Goal: Task Accomplishment & Management: Complete application form

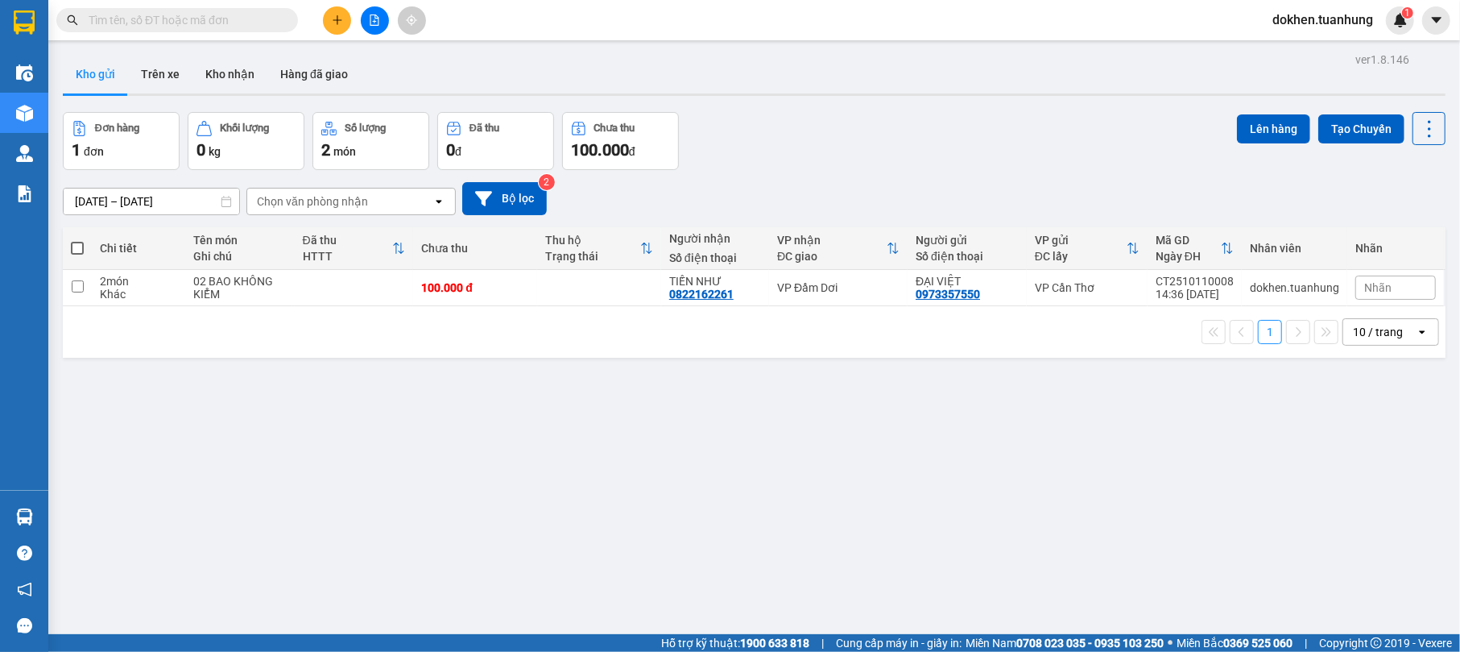
click at [168, 20] on input "text" at bounding box center [184, 20] width 190 height 18
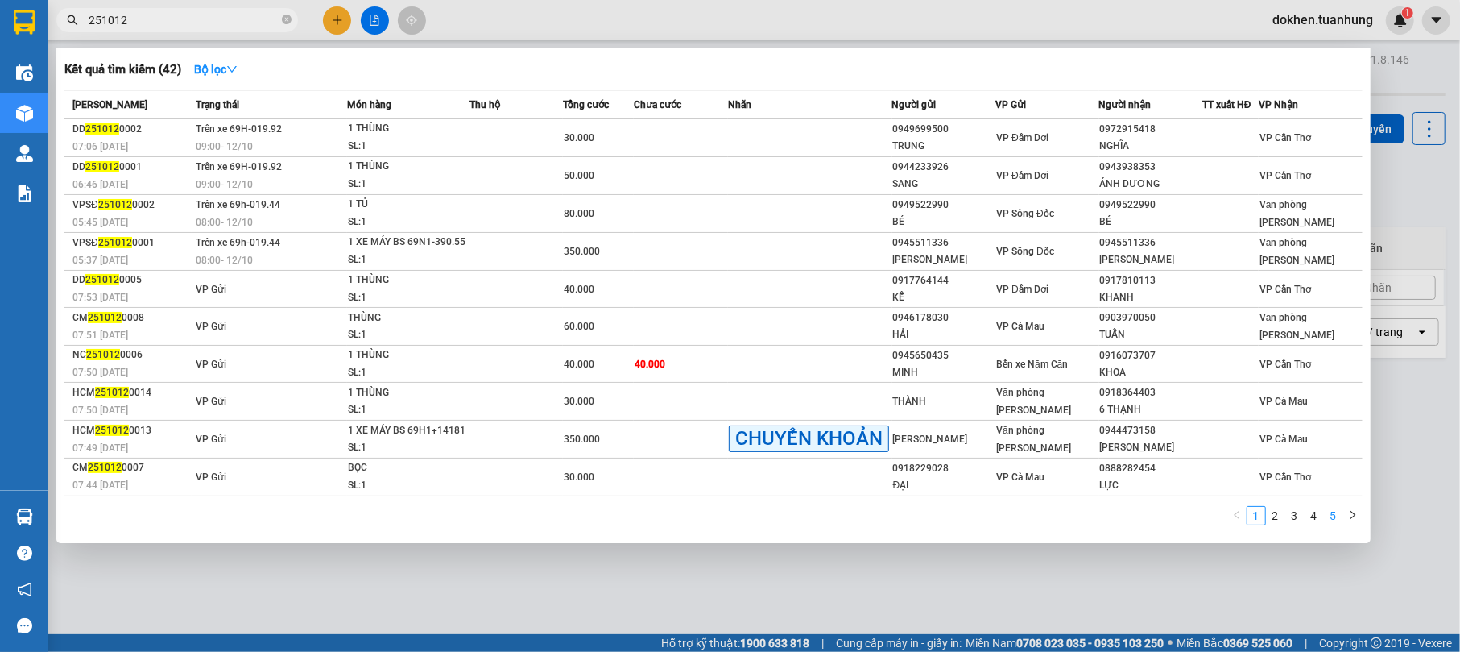
type input "251012"
click at [1340, 524] on link "5" at bounding box center [1334, 516] width 18 height 18
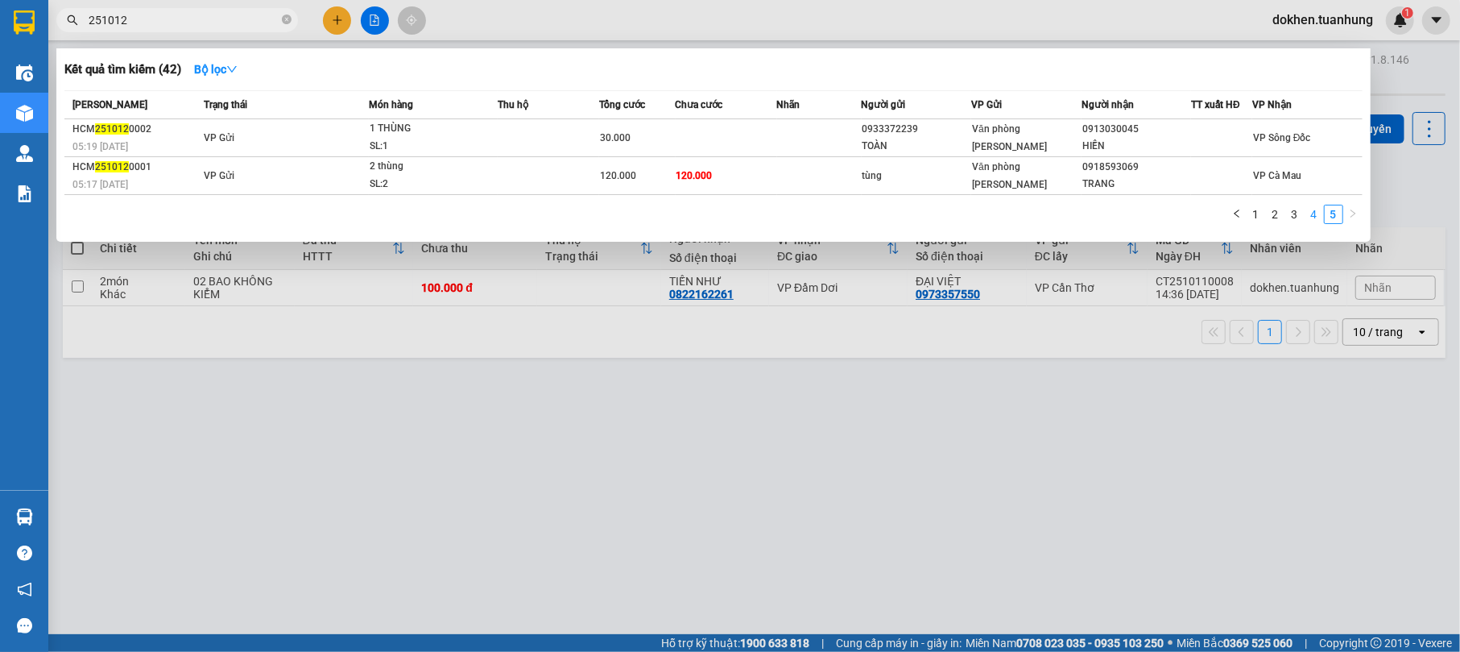
click at [1315, 219] on link "4" at bounding box center [1315, 214] width 18 height 18
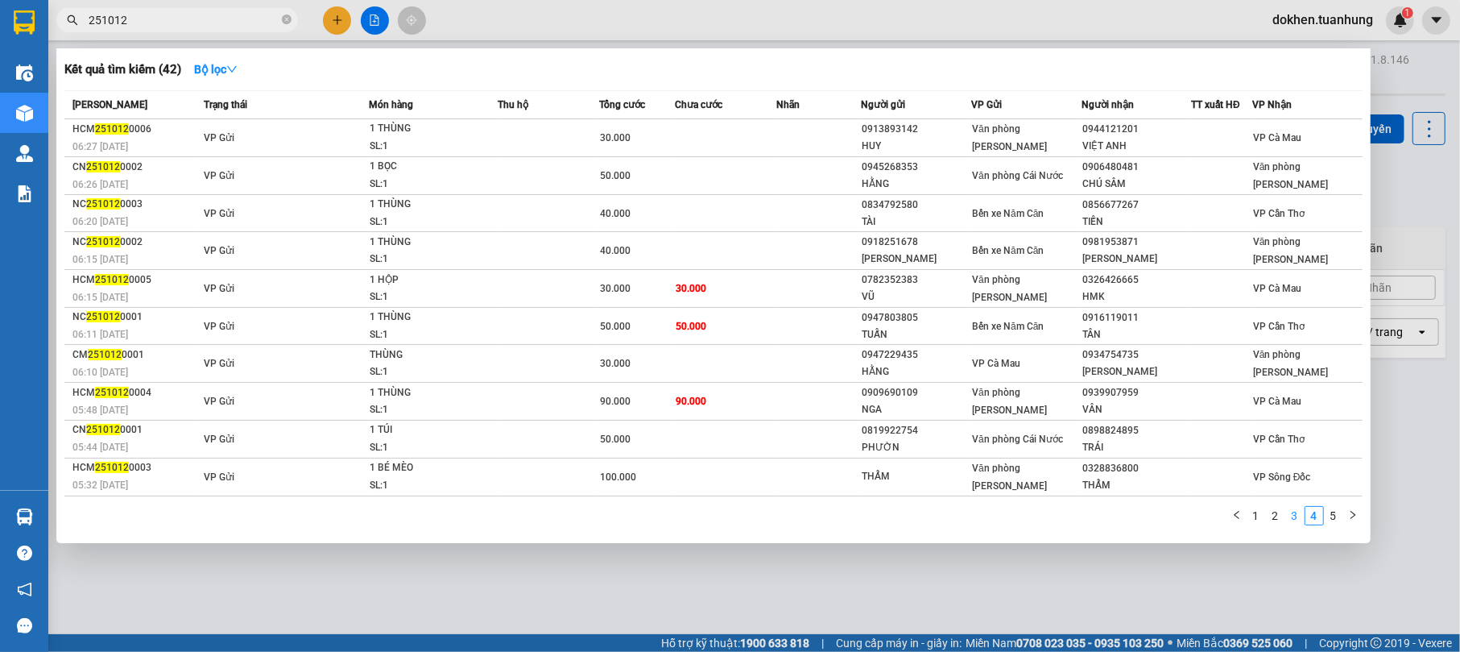
click at [1298, 516] on link "3" at bounding box center [1295, 516] width 18 height 18
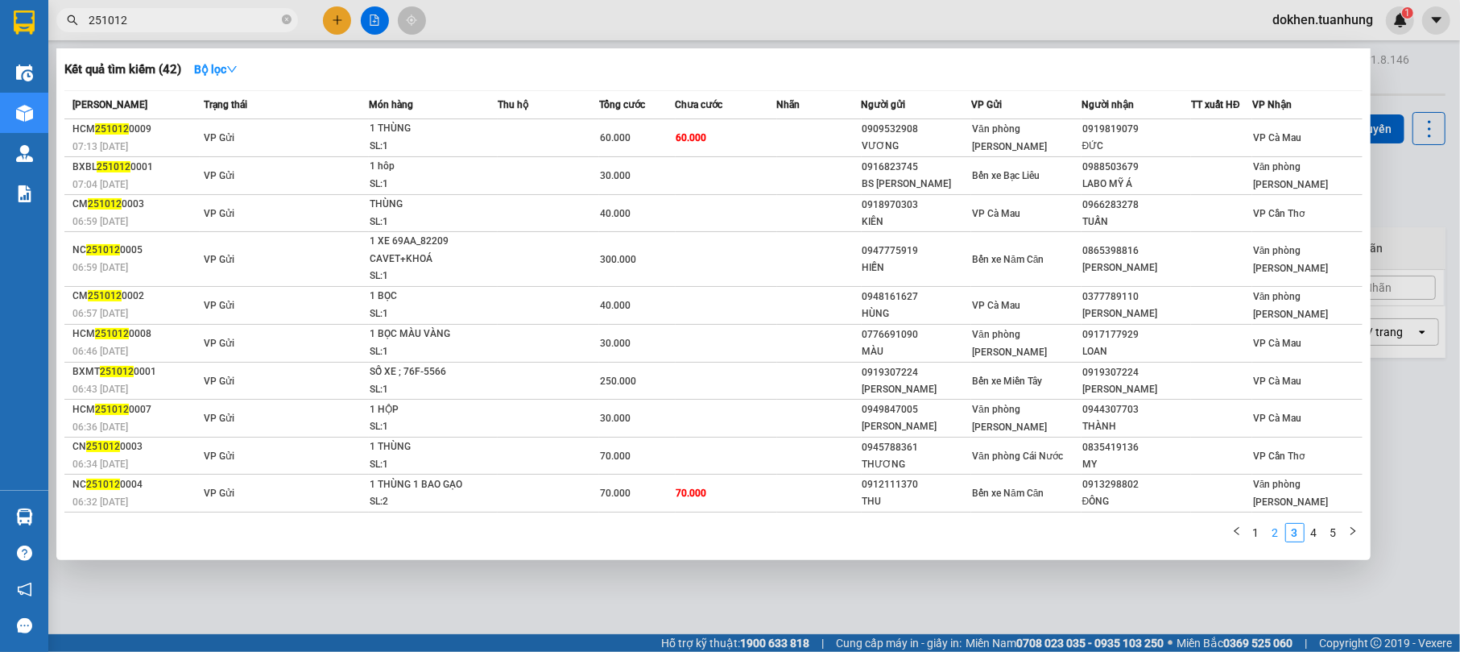
click at [1276, 532] on link "2" at bounding box center [1276, 533] width 18 height 18
click at [1276, 532] on div "Mã ĐH Trạng thái Món hàng Thu hộ Tổng cước Chưa cước Nhãn Người gửi VP Gửi Ngườ…" at bounding box center [713, 321] width 1298 height 462
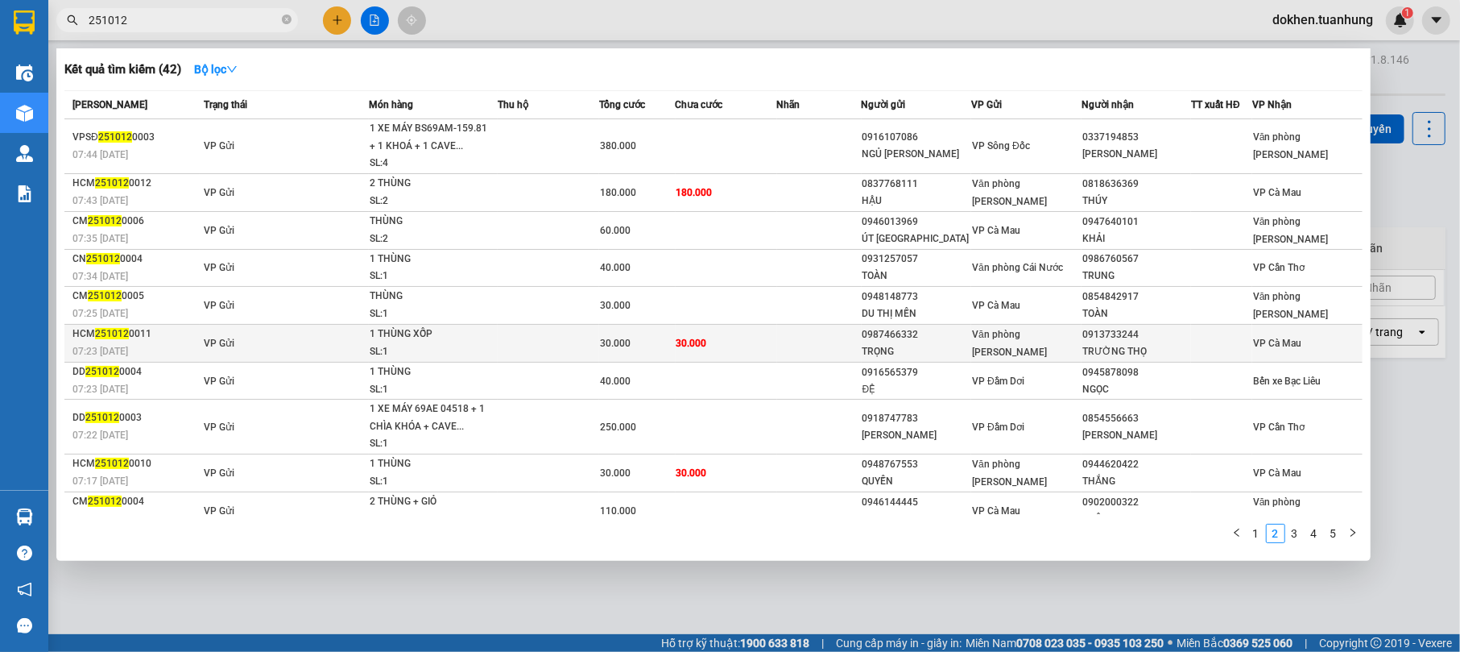
scroll to position [14, 0]
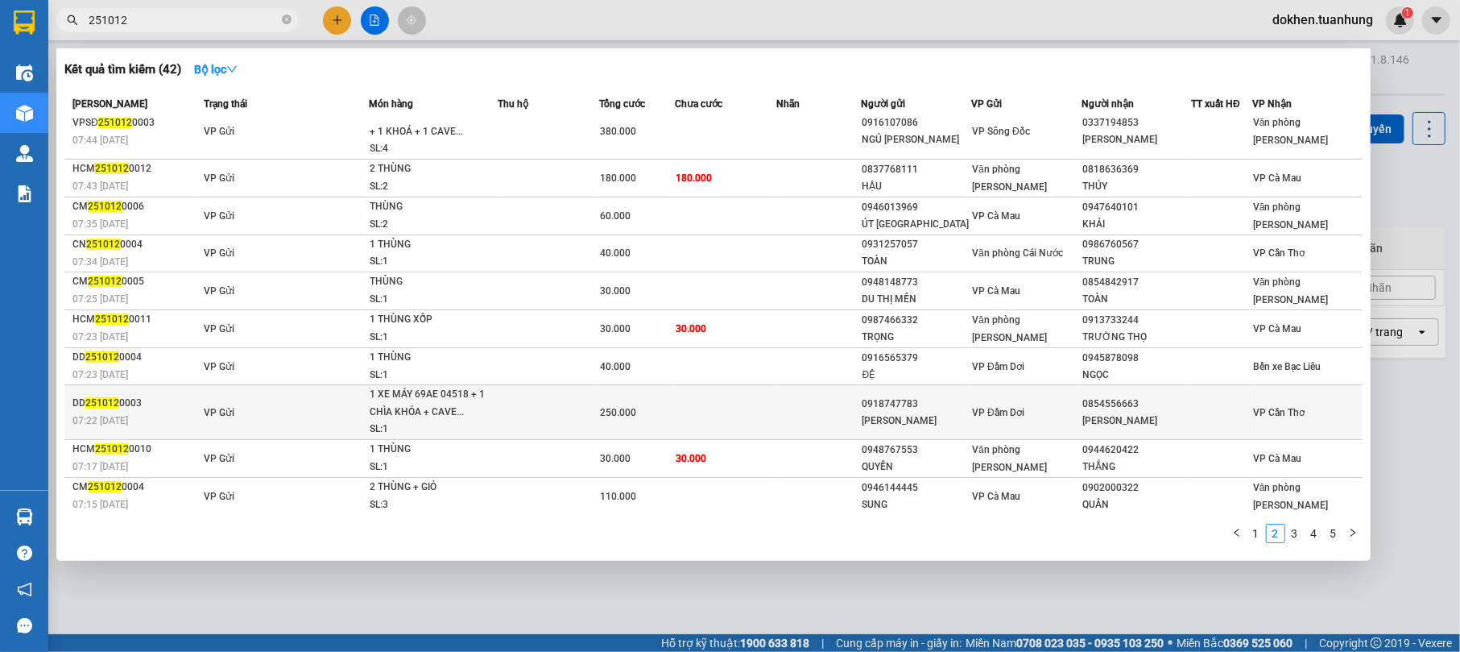
click at [1073, 388] on td "VP Đầm Dơi" at bounding box center [1026, 412] width 110 height 55
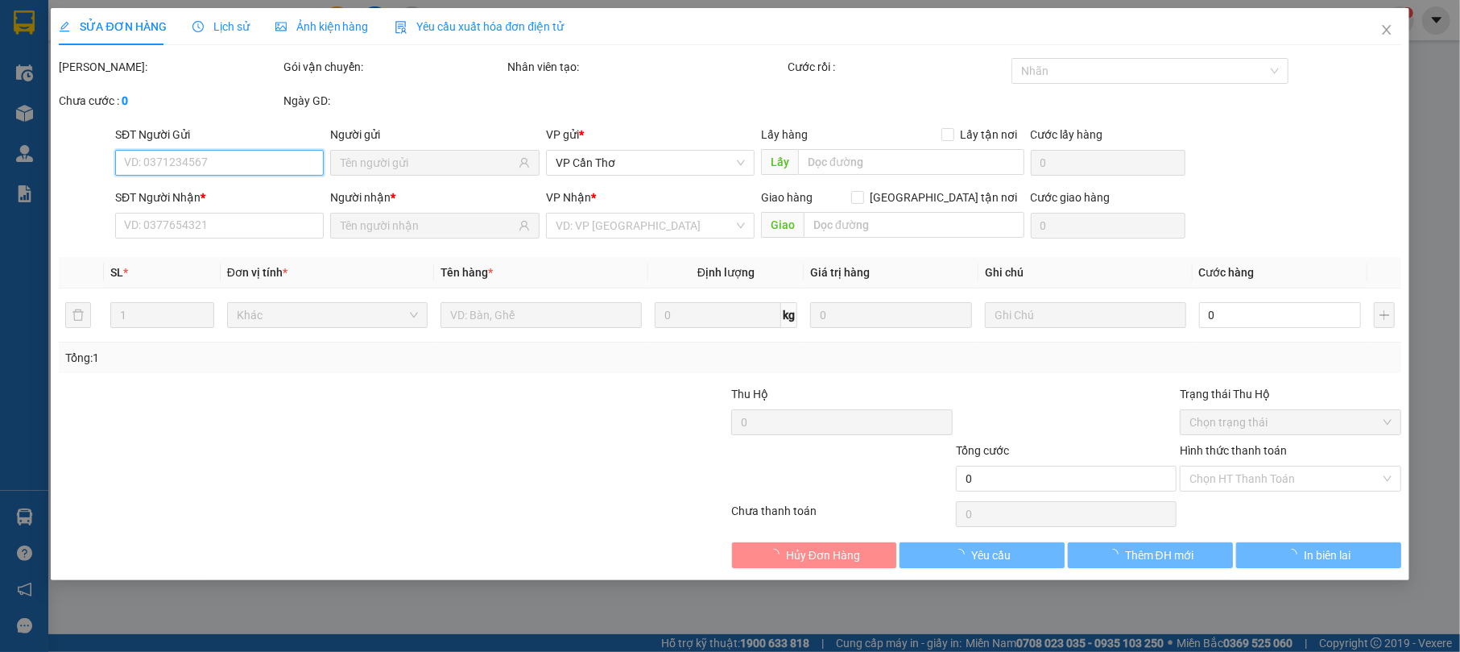
type input "0918747783"
type input "NGUYỄN VĂN NGHIỆP"
type input "0854556663"
type input "NGUYỄN THỊ NHƯ QUỲNH"
type input "250.000"
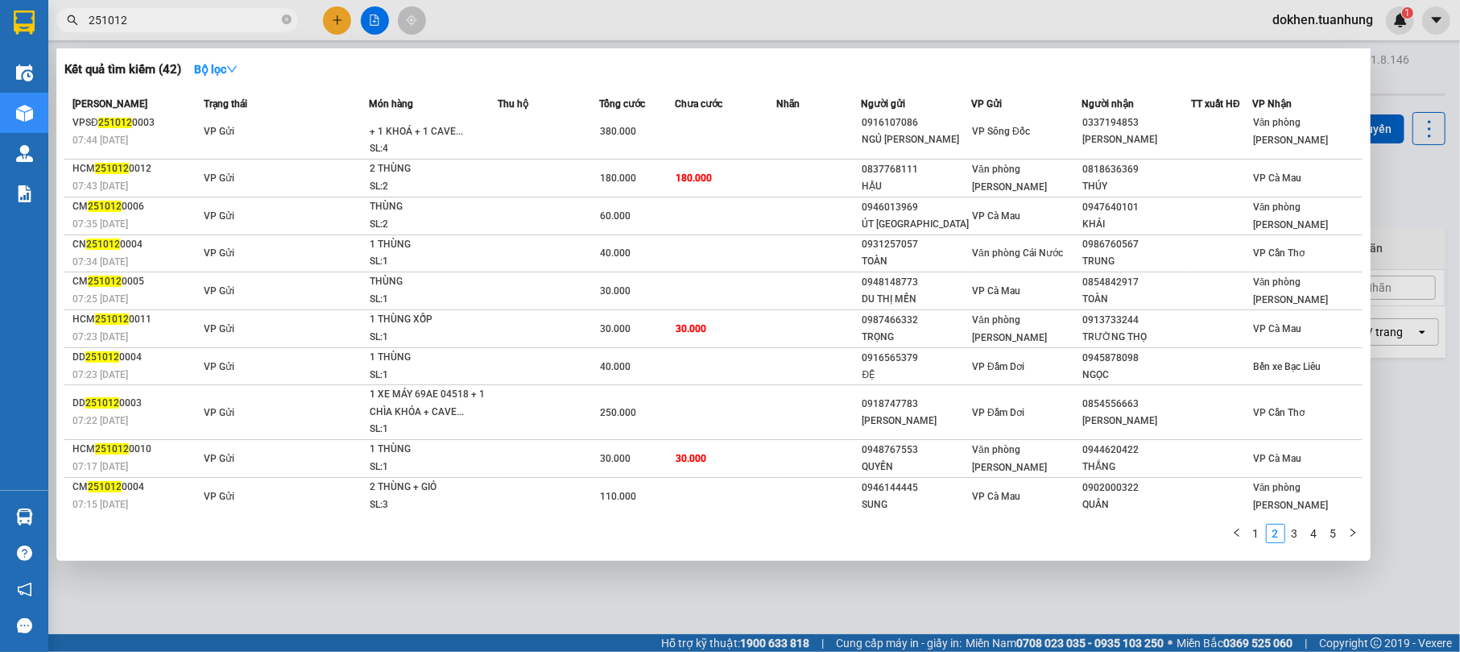
click at [145, 17] on input "251012" at bounding box center [184, 20] width 190 height 18
click at [1339, 536] on link "5" at bounding box center [1334, 533] width 18 height 18
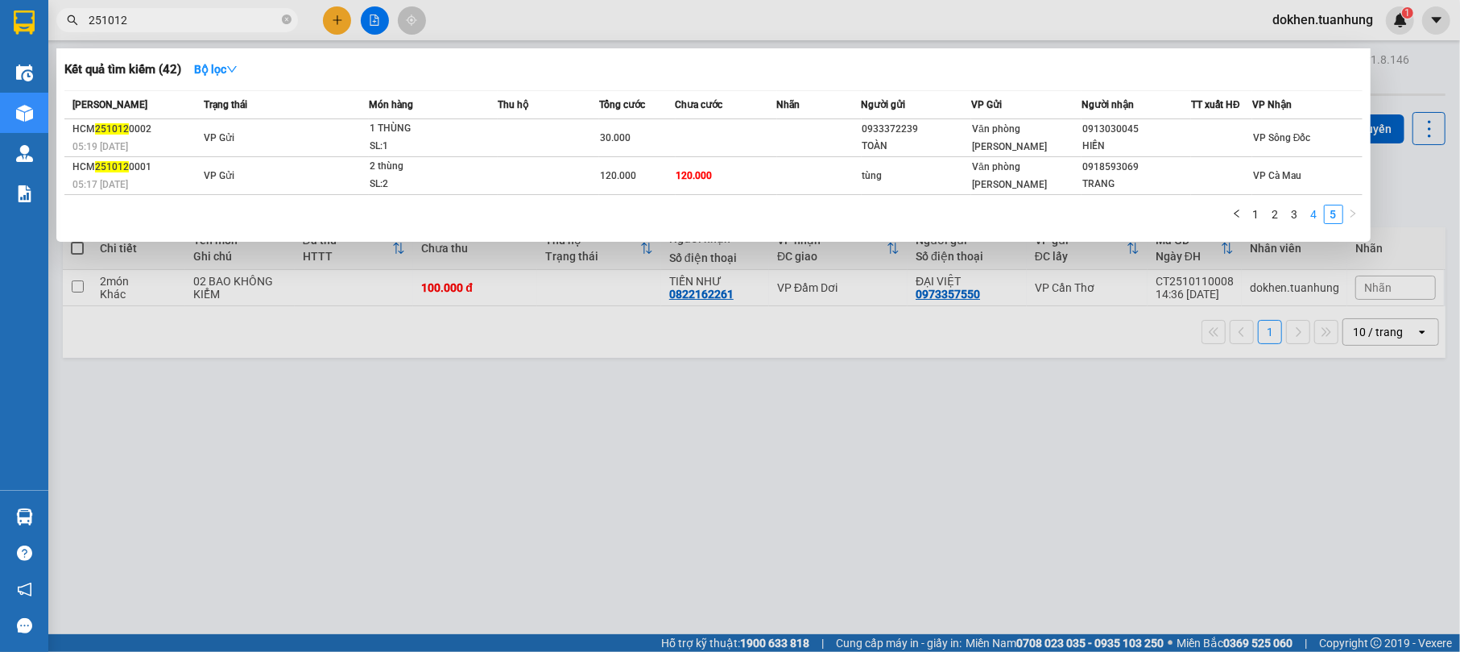
click at [1312, 213] on link "4" at bounding box center [1315, 214] width 18 height 18
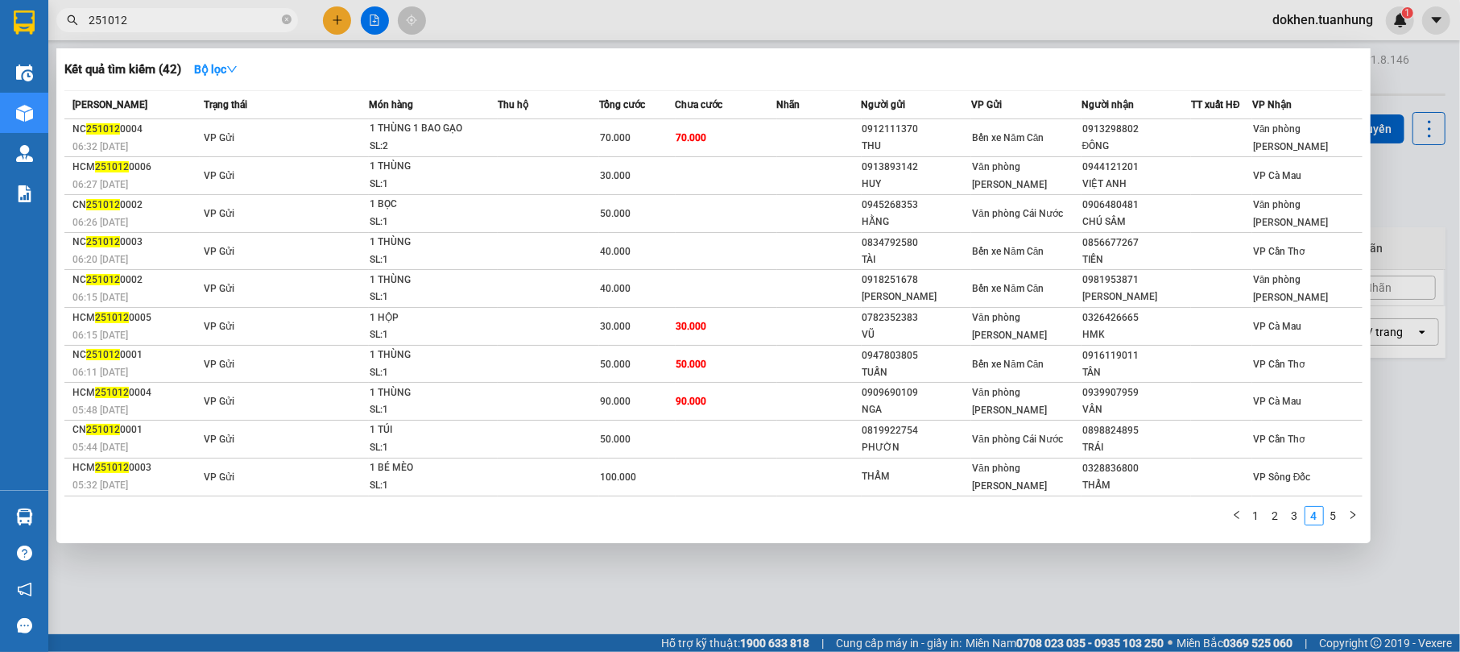
click at [606, 575] on div at bounding box center [730, 326] width 1460 height 652
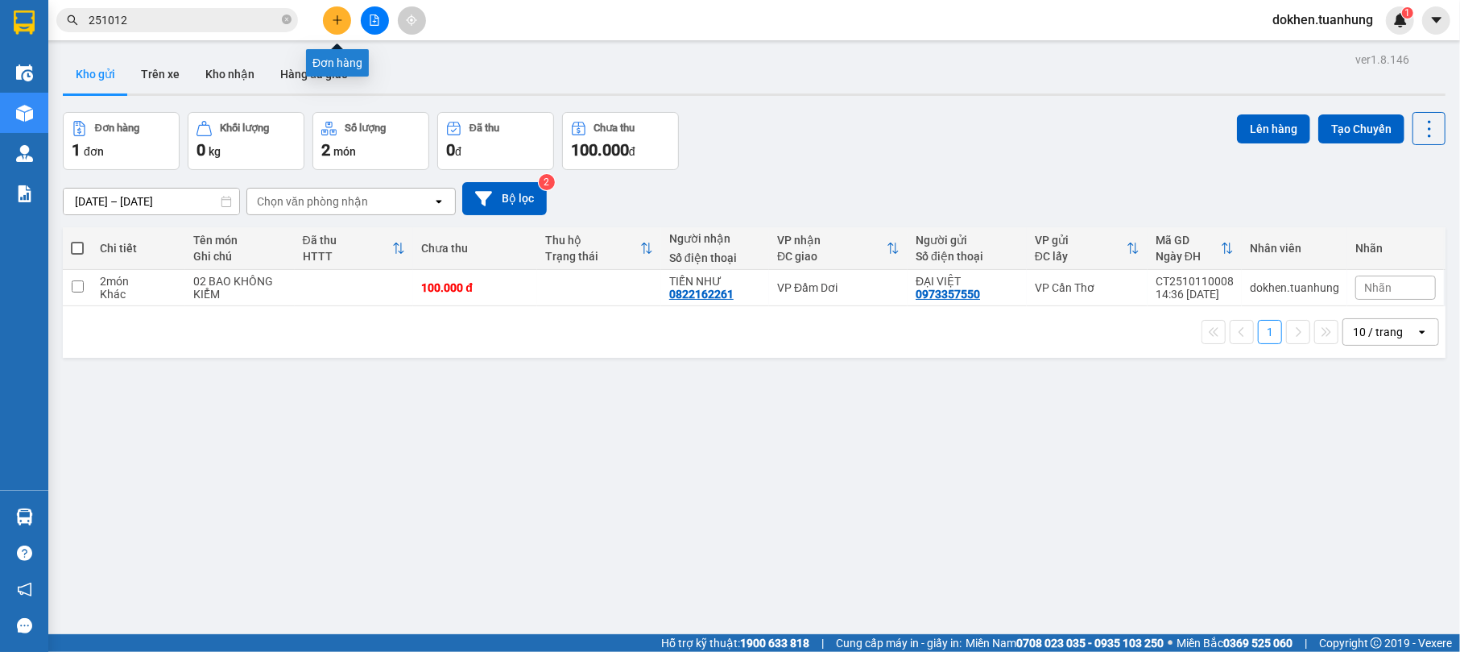
click at [327, 17] on button at bounding box center [337, 20] width 28 height 28
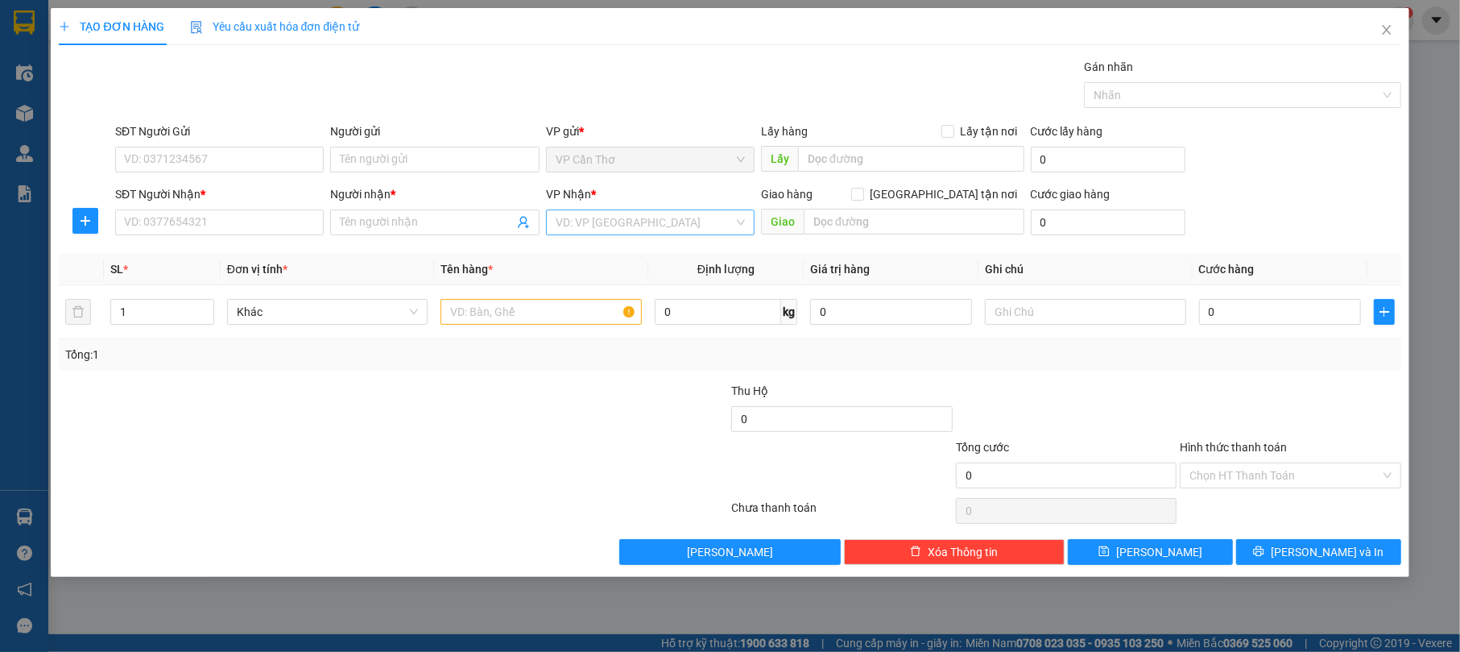
click at [728, 224] on input "search" at bounding box center [645, 222] width 178 height 24
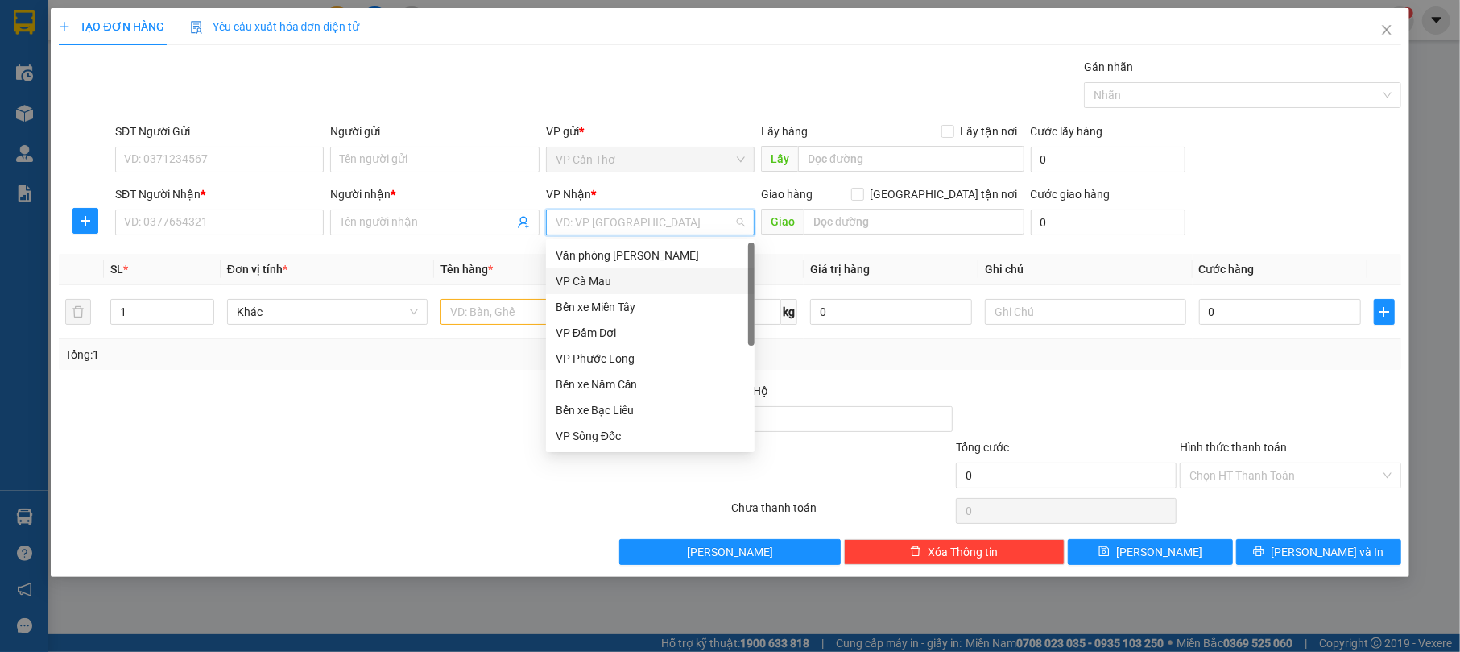
click at [646, 281] on div "VP Cà Mau" at bounding box center [650, 281] width 189 height 18
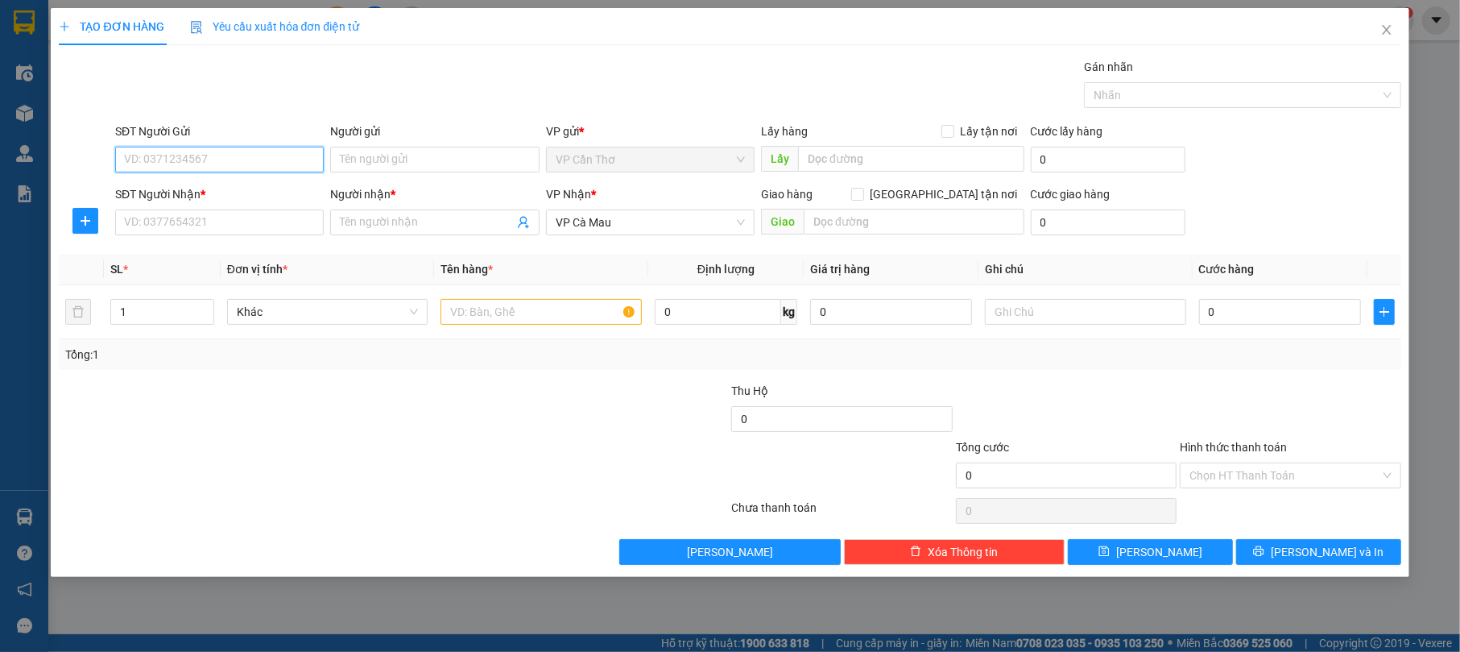
click at [288, 155] on input "SĐT Người Gửi" at bounding box center [219, 160] width 209 height 26
type input "0947556852"
click at [310, 188] on div "0947556852 - VINH" at bounding box center [219, 193] width 189 height 18
type input "VINH"
type input "0947556852"
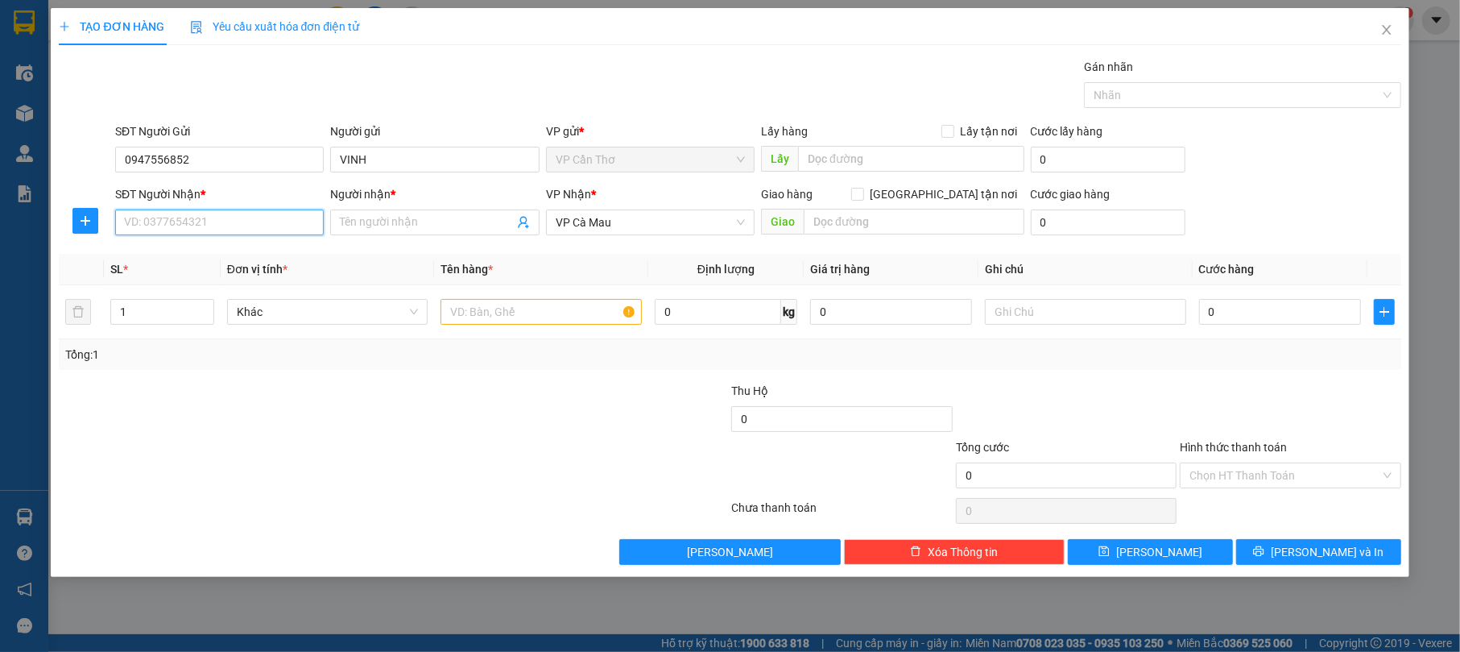
click at [310, 221] on input "SĐT Người Nhận *" at bounding box center [219, 222] width 209 height 26
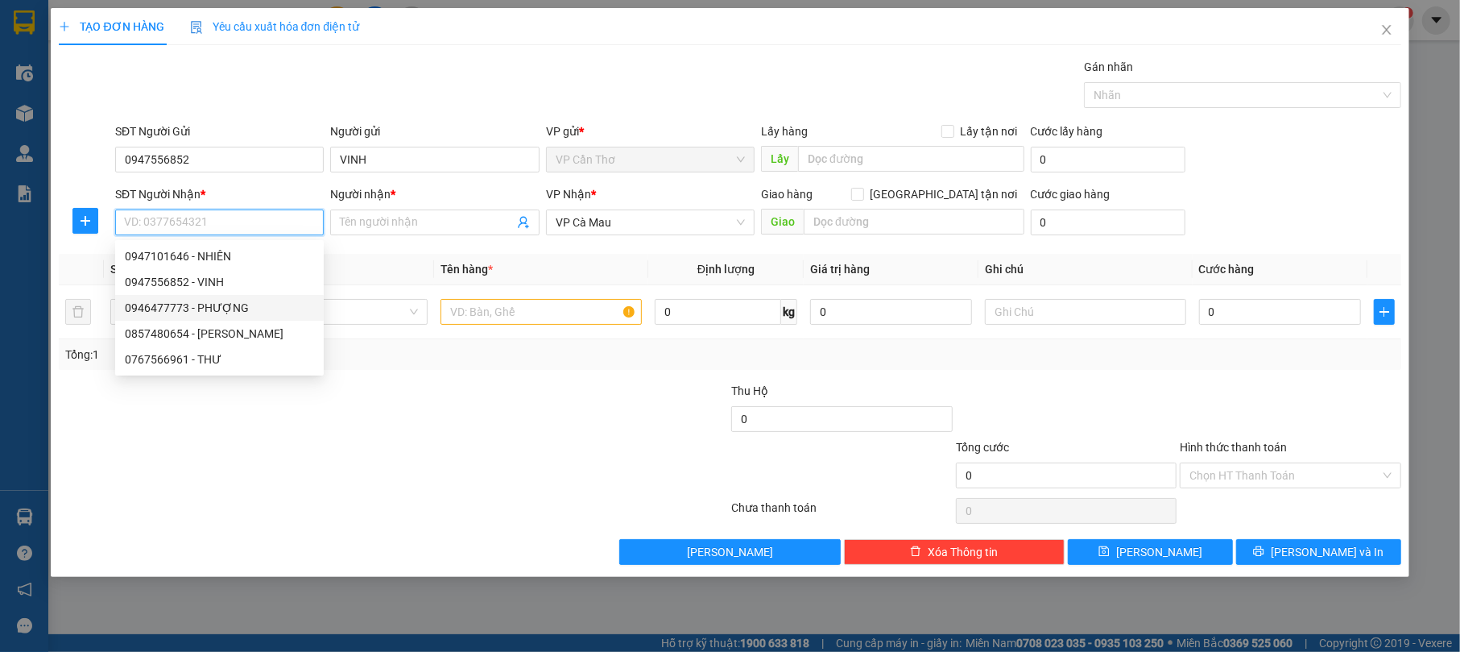
click at [285, 311] on div "0946477773 - PHƯỢNG" at bounding box center [219, 308] width 189 height 18
type input "0946477773"
type input "PHƯỢNG"
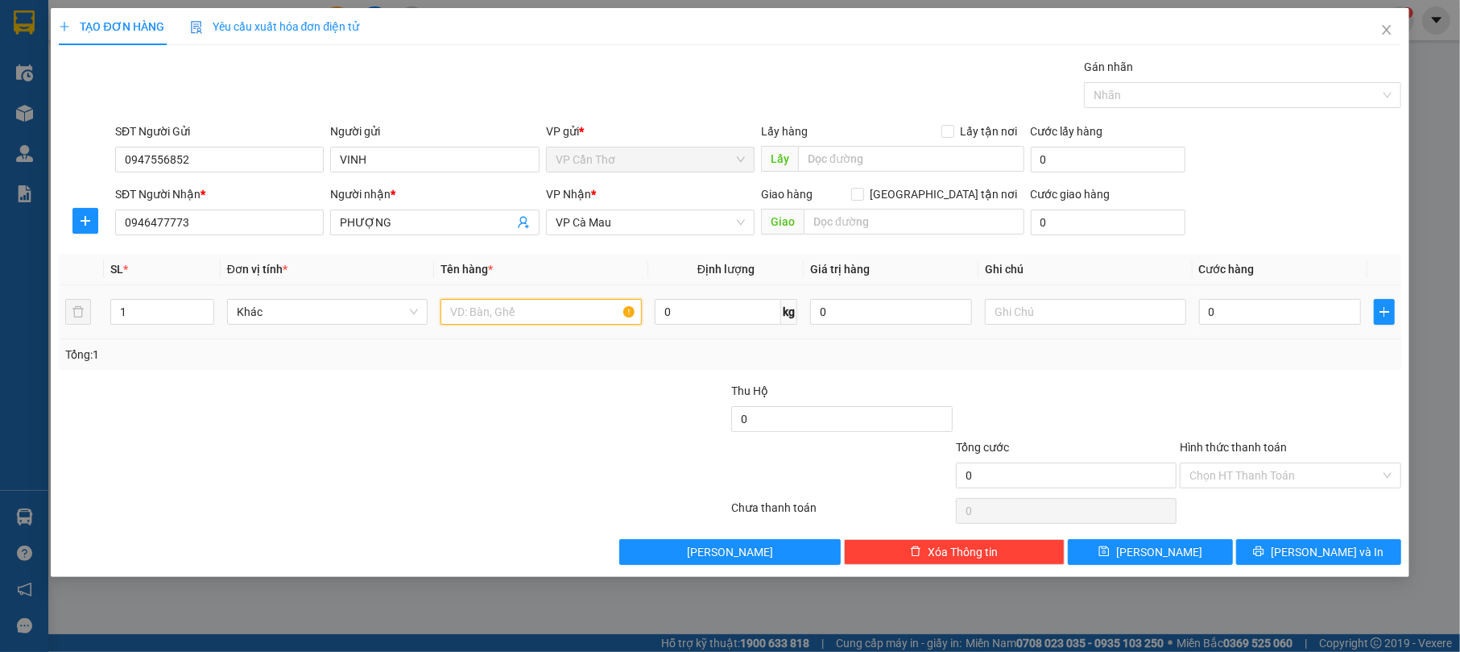
click at [511, 314] on input "text" at bounding box center [541, 312] width 201 height 26
type input "01 KIỆN KHÔNG KIỂM"
click at [1248, 314] on input "0" at bounding box center [1280, 312] width 162 height 26
type input "4"
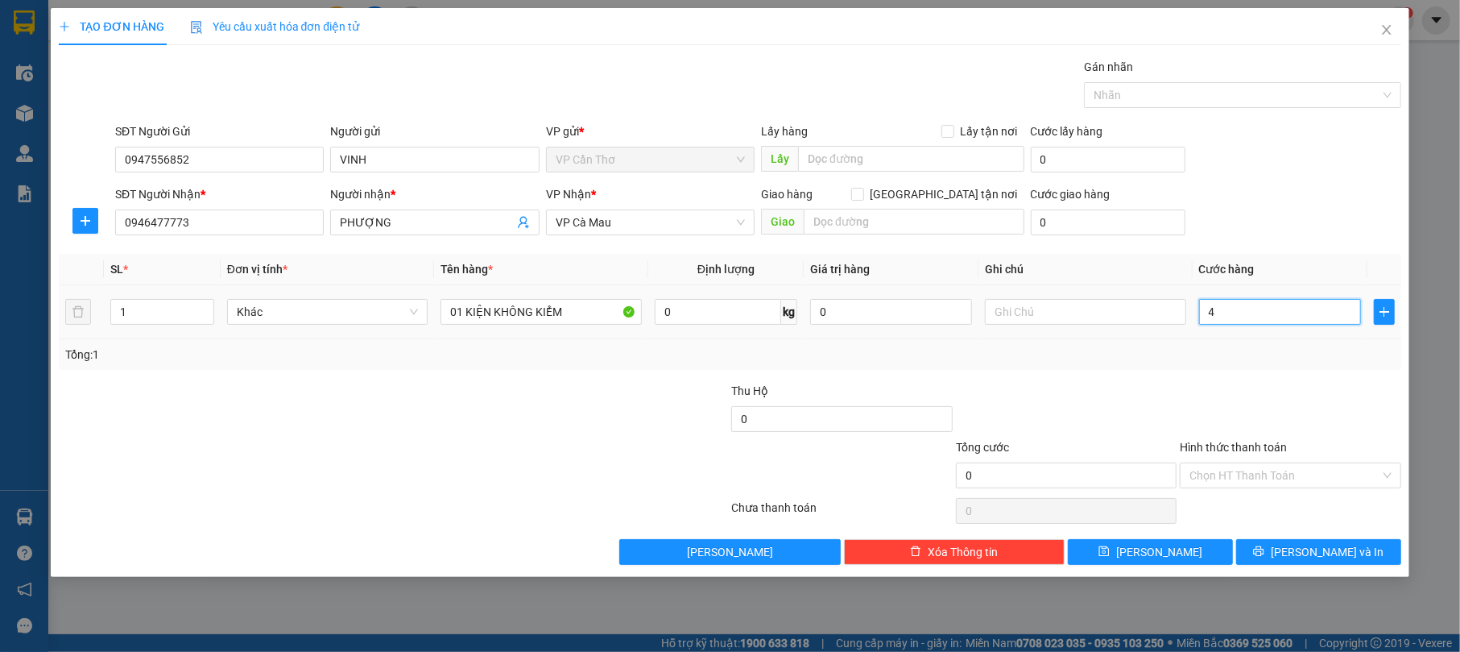
type input "4"
type input "40"
type input "400"
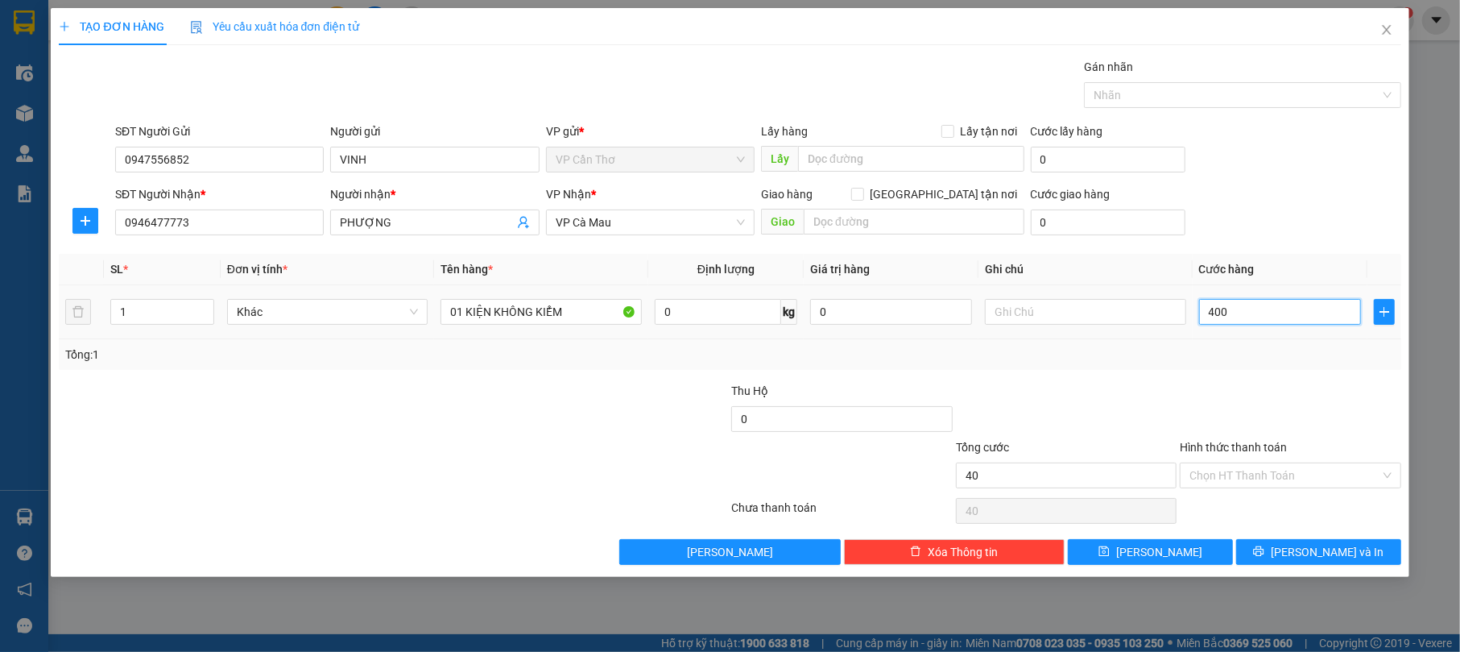
type input "400"
type input "4.000"
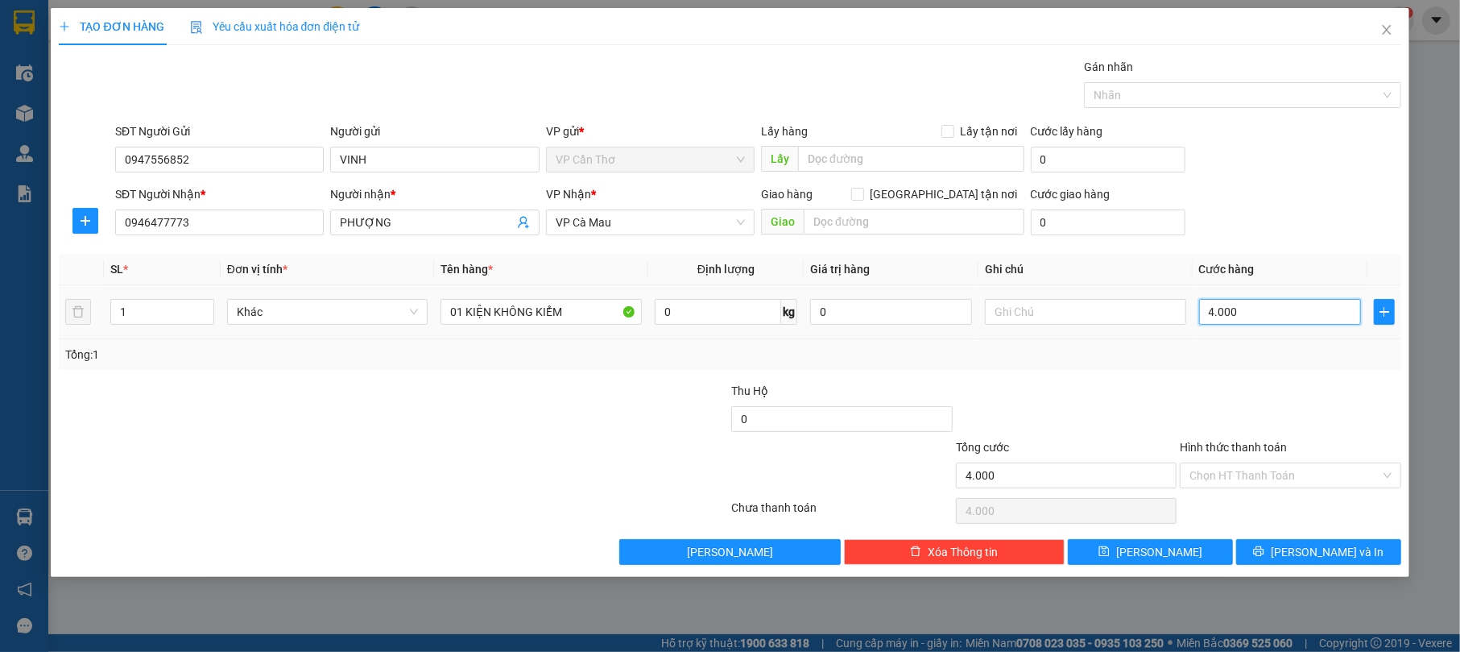
type input "40.000"
click at [1281, 474] on input "Hình thức thanh toán" at bounding box center [1285, 475] width 190 height 24
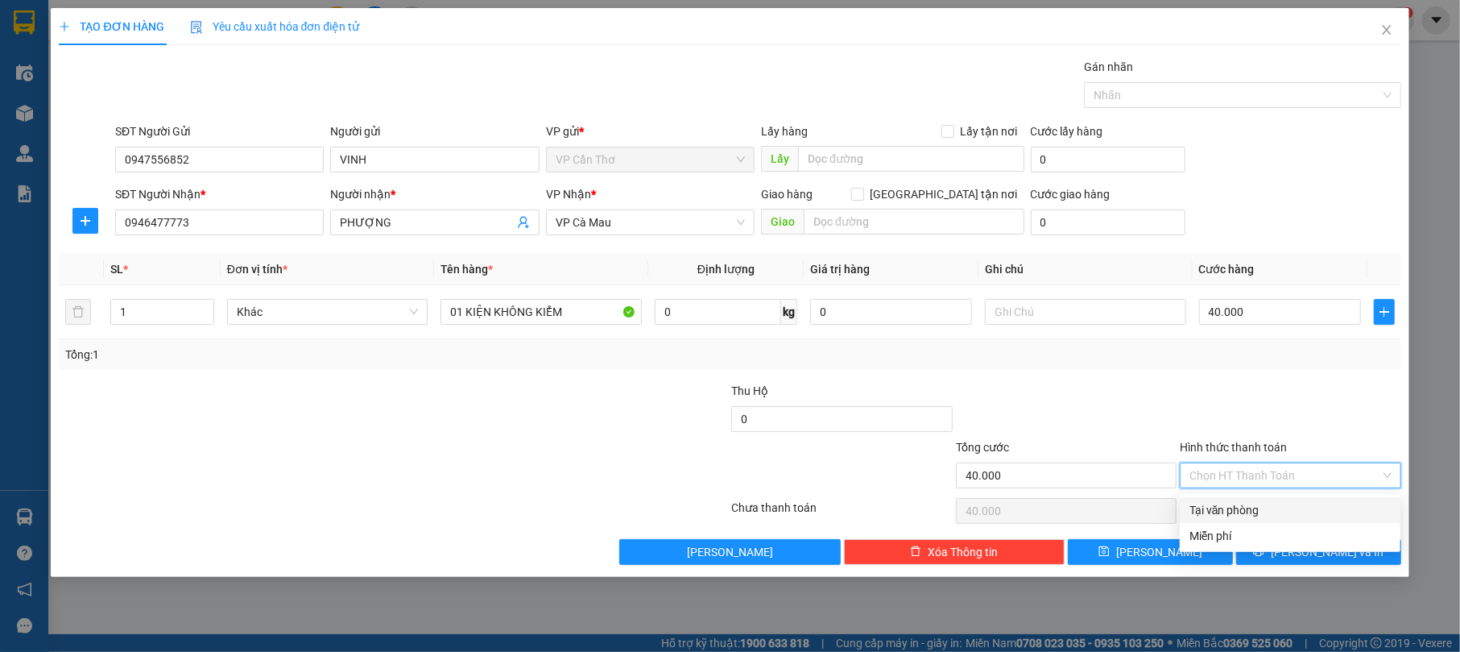
click at [1297, 503] on div "Tại văn phòng" at bounding box center [1290, 510] width 201 height 18
type input "0"
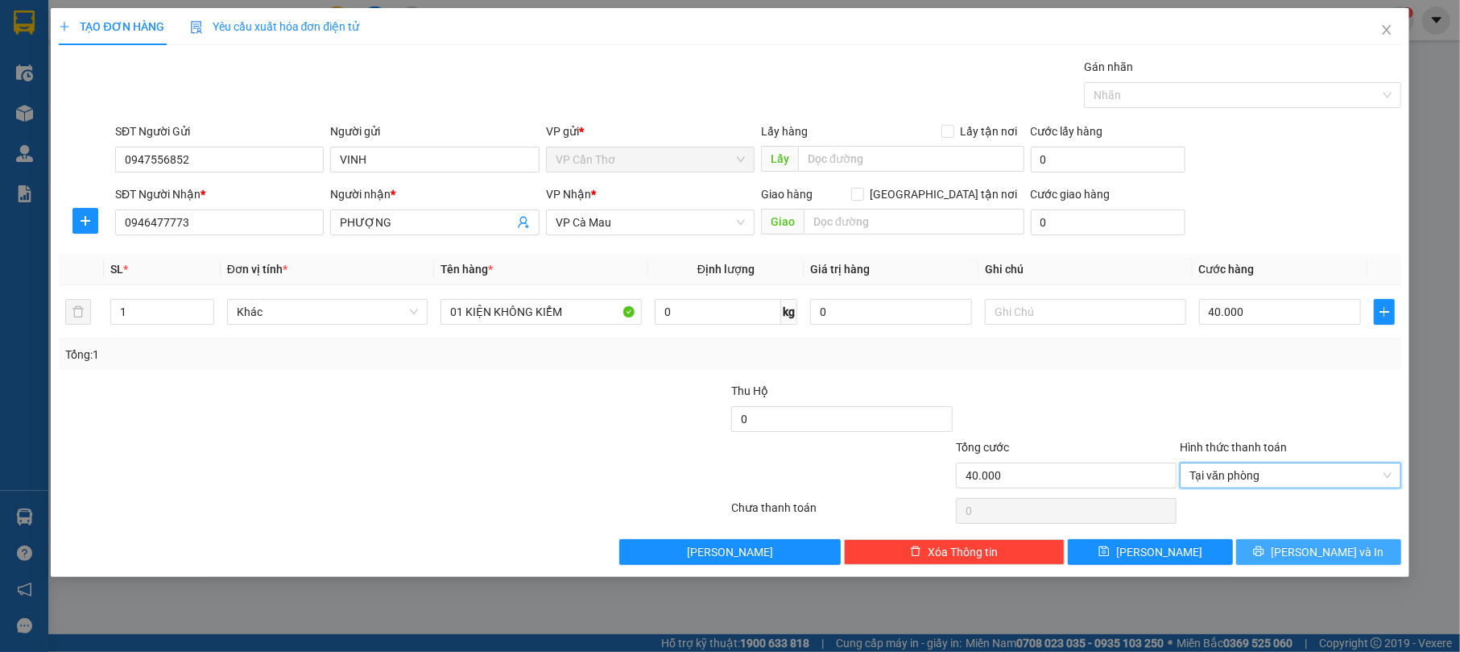
click at [1319, 555] on span "Lưu và In" at bounding box center [1327, 552] width 113 height 18
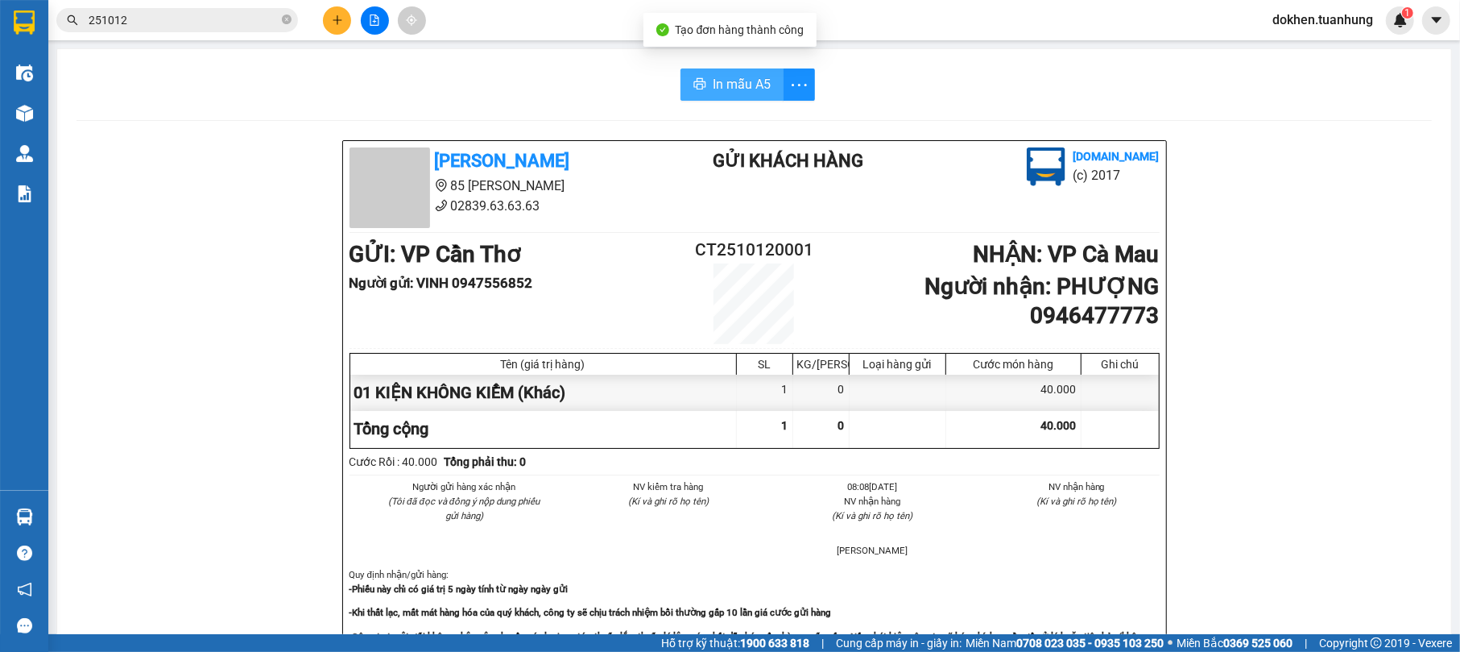
click at [727, 82] on span "In mẫu A5" at bounding box center [742, 84] width 58 height 20
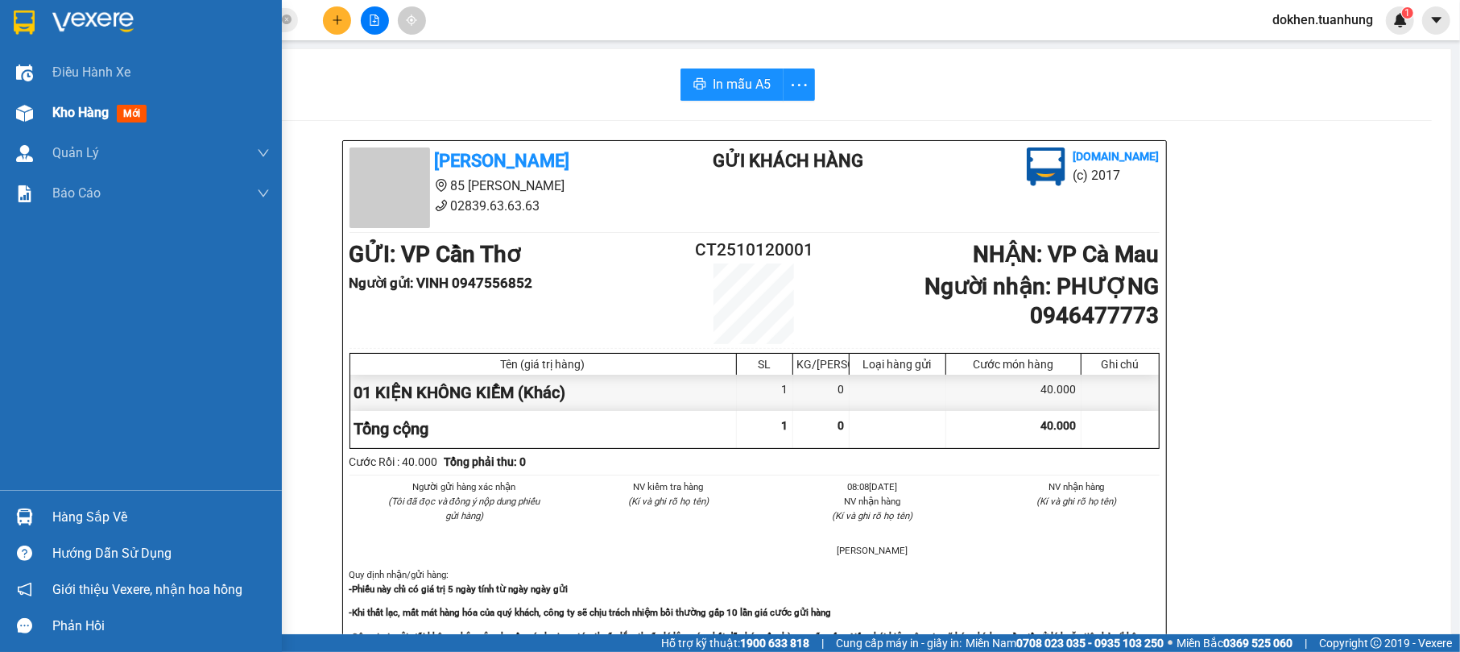
click at [84, 101] on div "Kho hàng mới" at bounding box center [160, 113] width 217 height 40
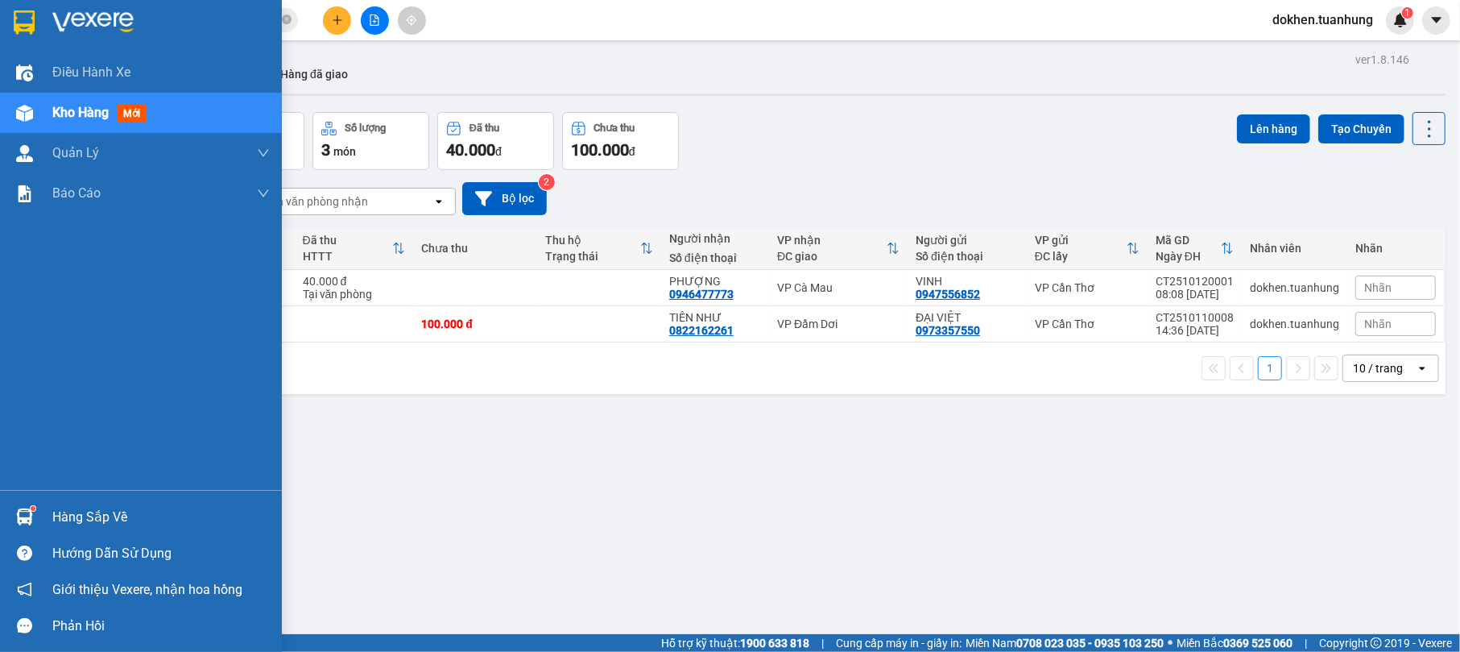
click at [118, 507] on div "Hàng sắp về" at bounding box center [160, 517] width 217 height 24
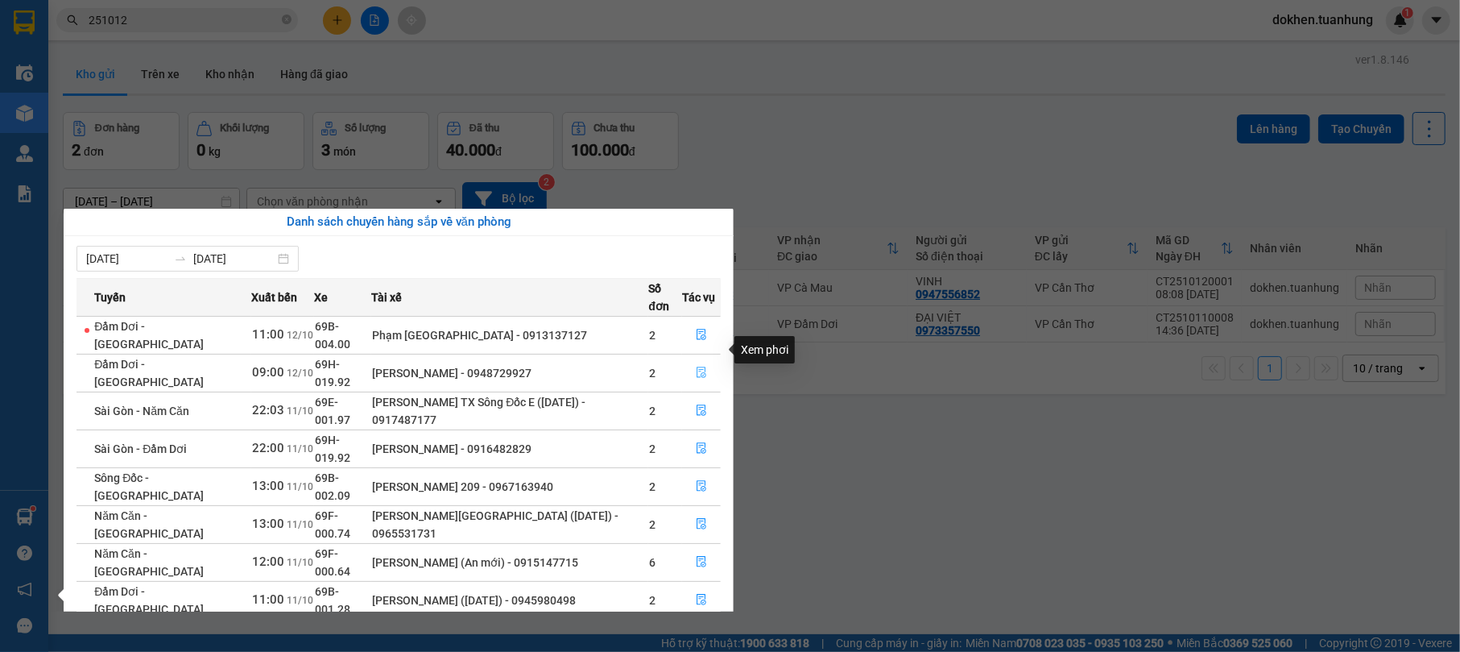
click at [696, 366] on icon "file-done" at bounding box center [701, 371] width 11 height 11
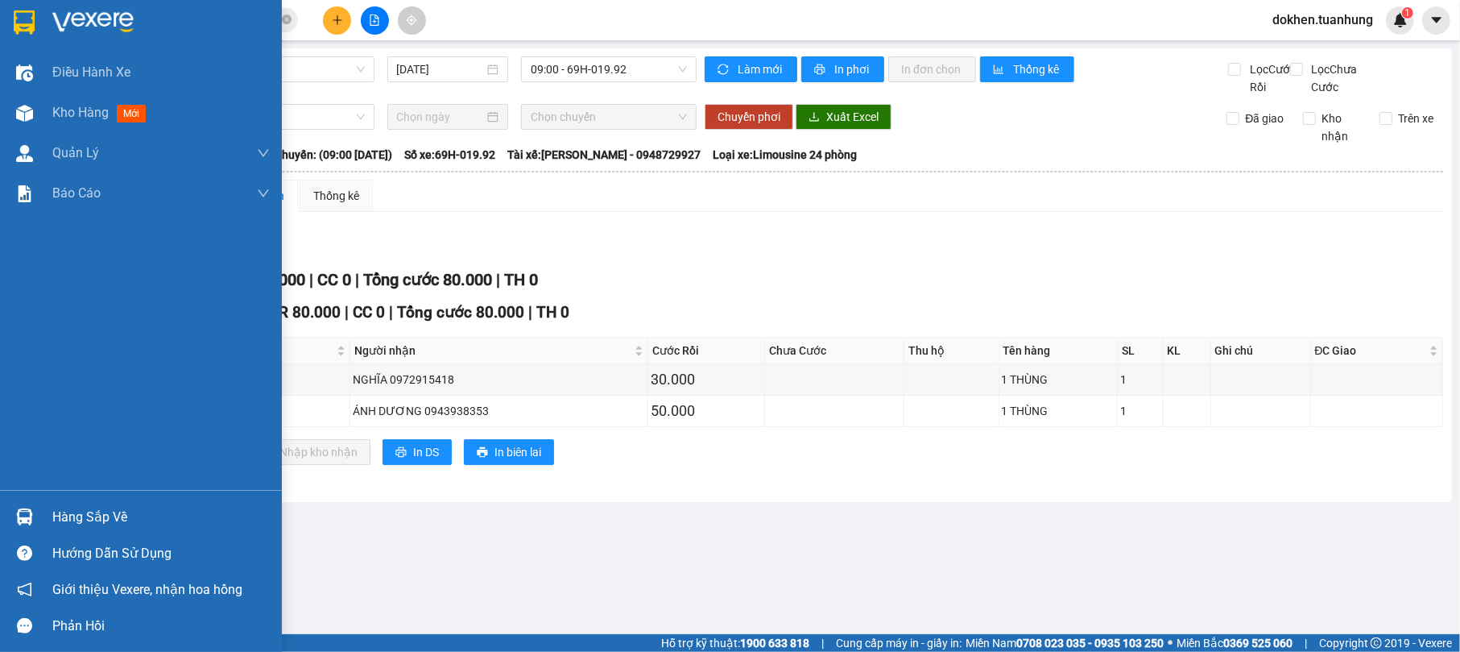
click at [95, 516] on div "Hàng sắp về" at bounding box center [160, 517] width 217 height 24
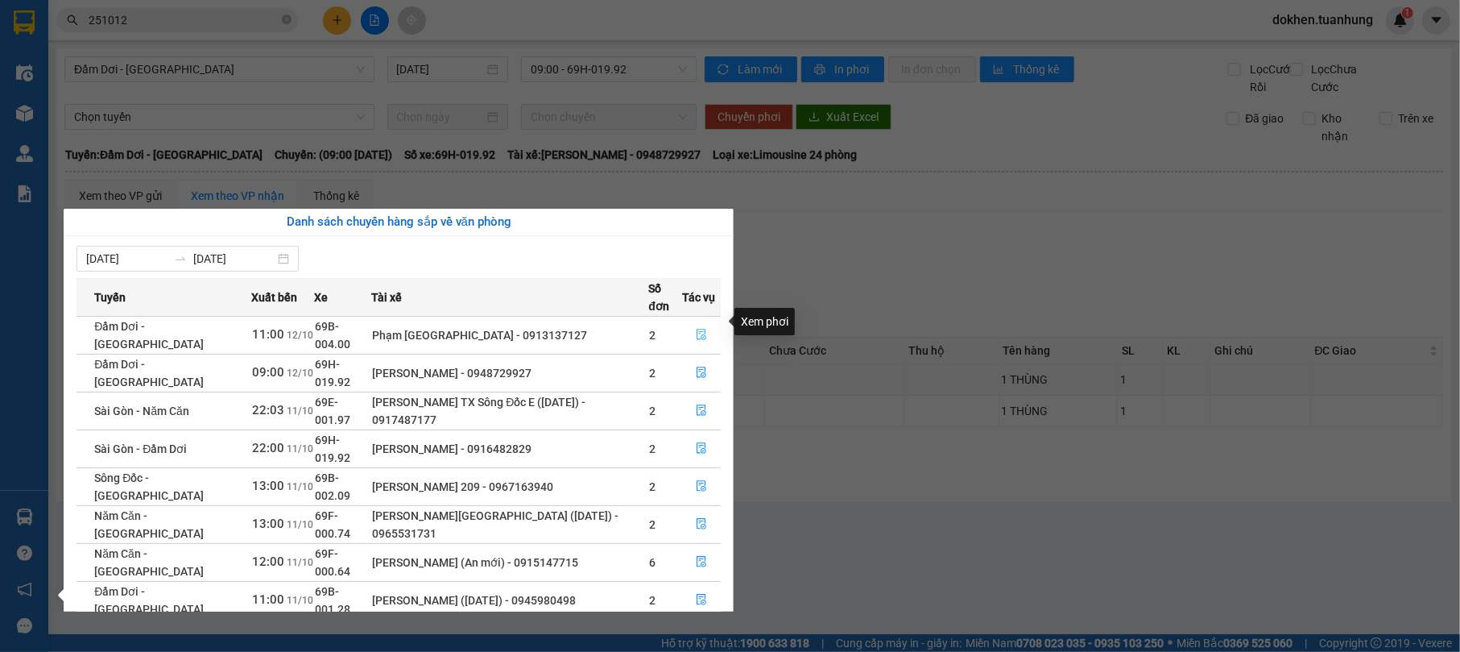
click at [707, 322] on button "button" at bounding box center [701, 335] width 37 height 26
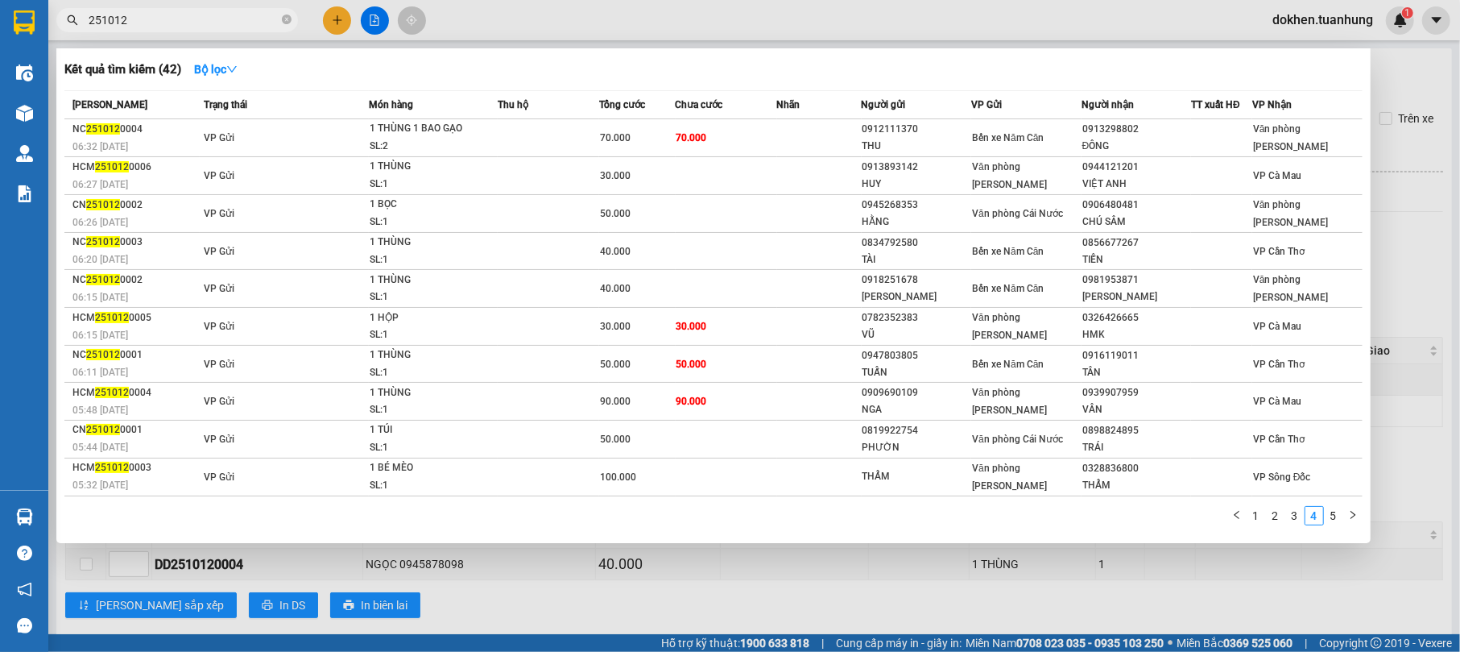
click at [150, 14] on input "251012" at bounding box center [184, 20] width 190 height 18
click at [1339, 513] on link "5" at bounding box center [1334, 516] width 18 height 18
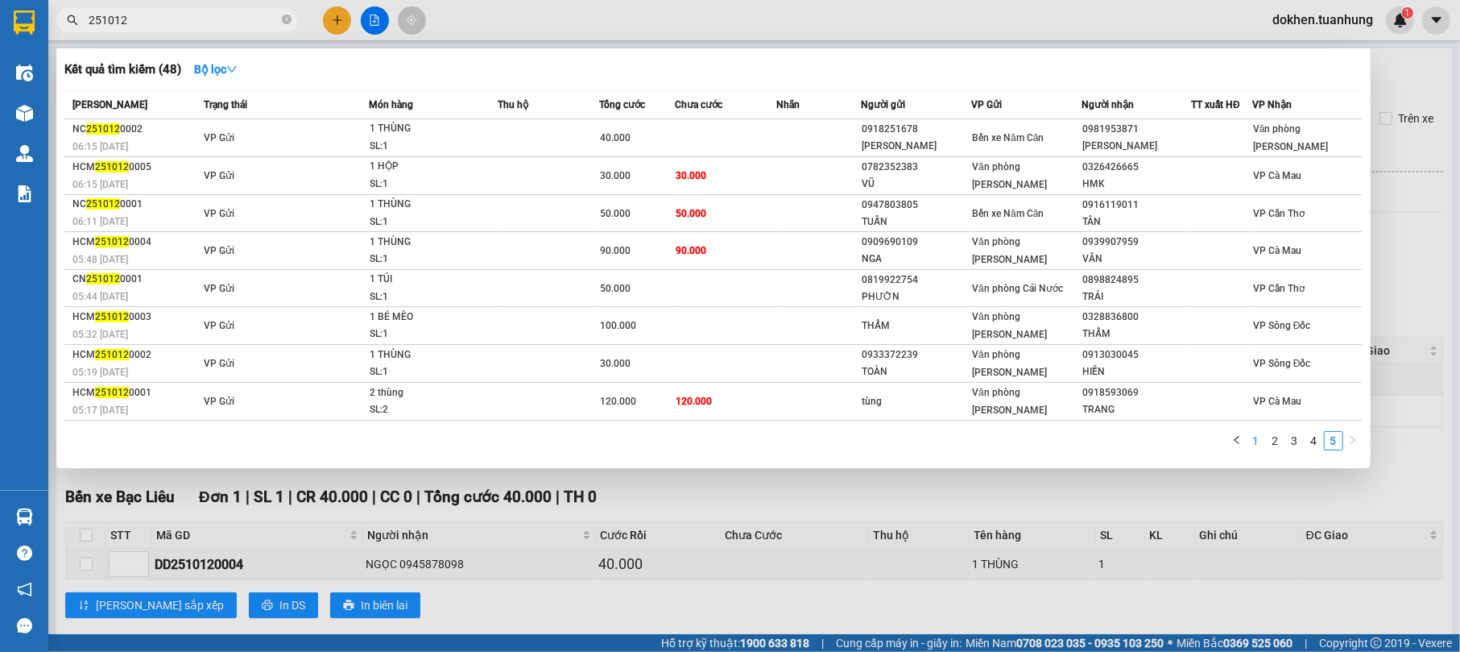
click at [1257, 443] on link "1" at bounding box center [1257, 441] width 18 height 18
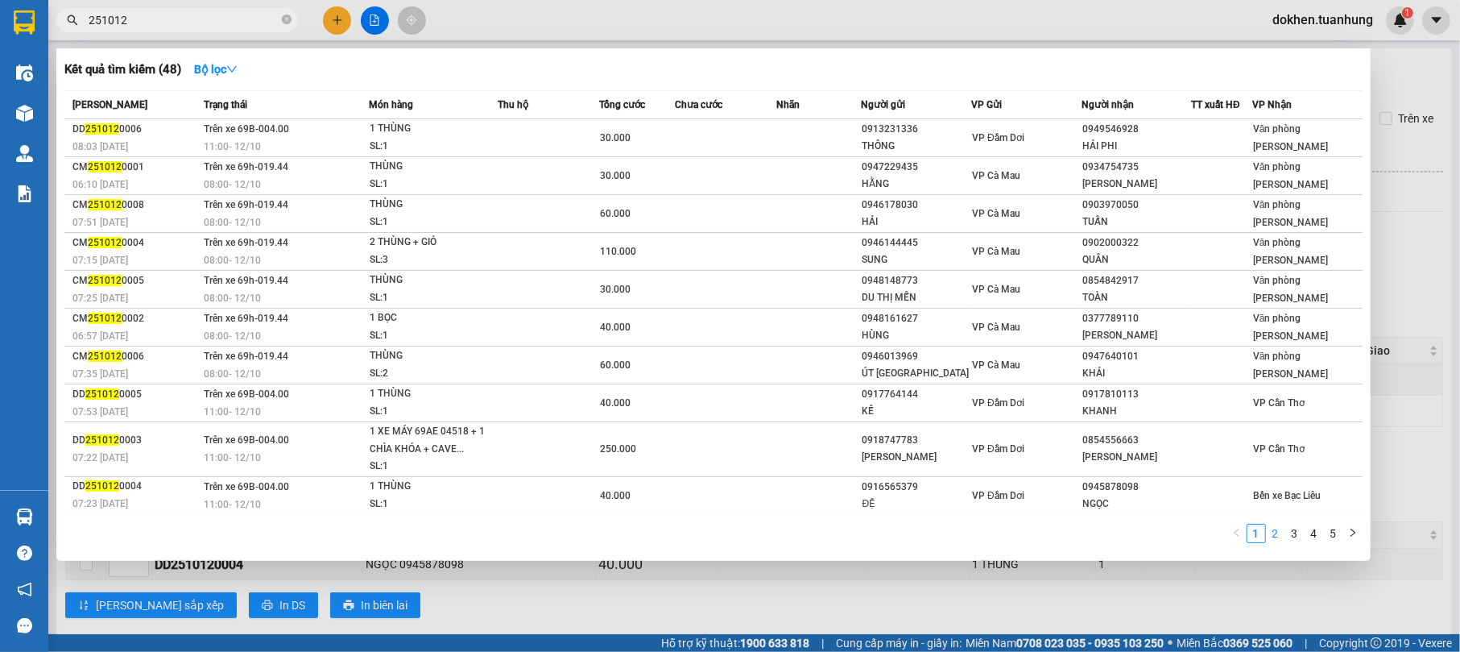
click at [1277, 530] on link "2" at bounding box center [1276, 533] width 18 height 18
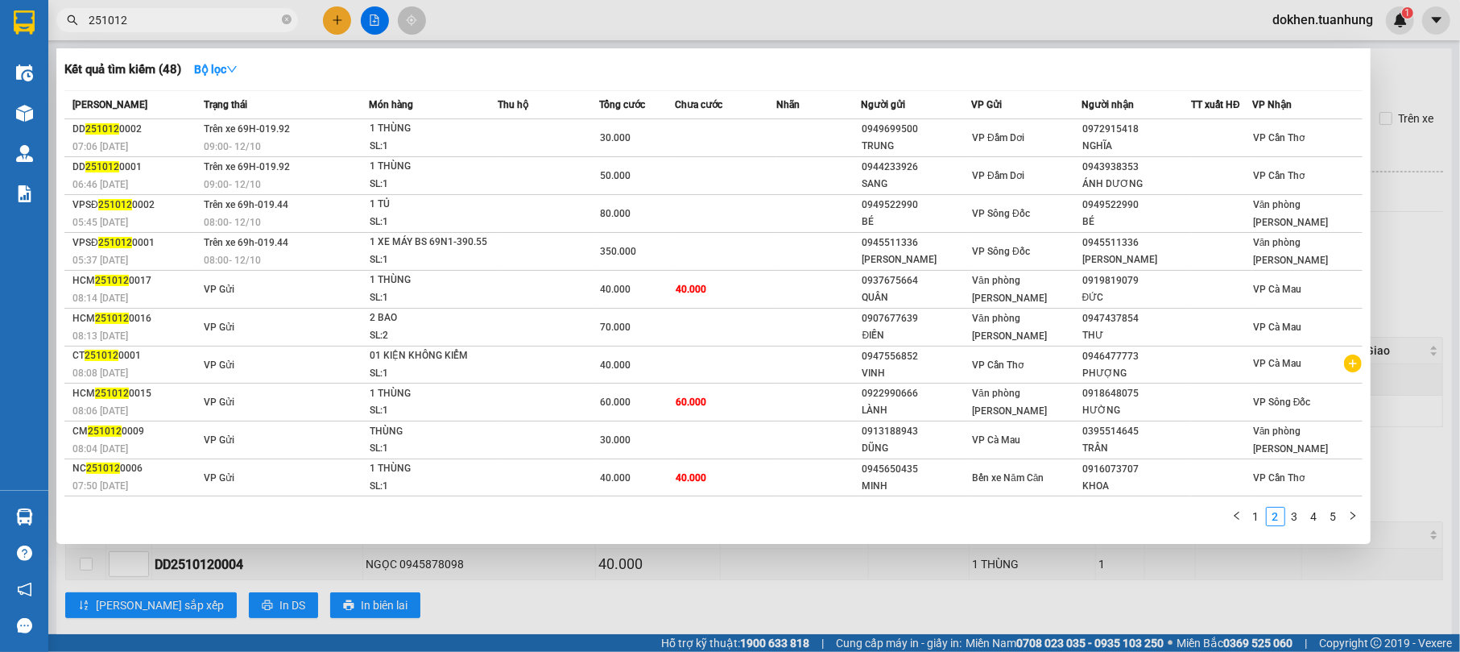
click at [1296, 516] on link "3" at bounding box center [1295, 516] width 18 height 18
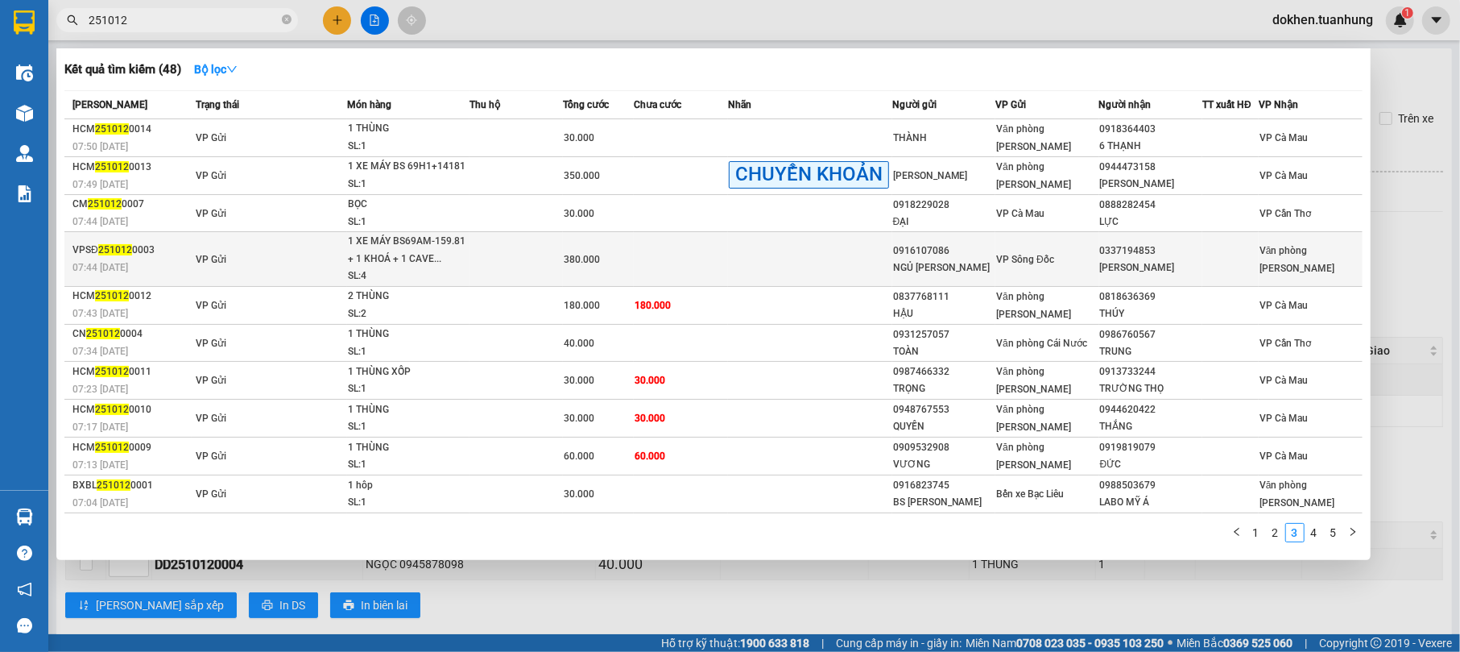
scroll to position [13, 0]
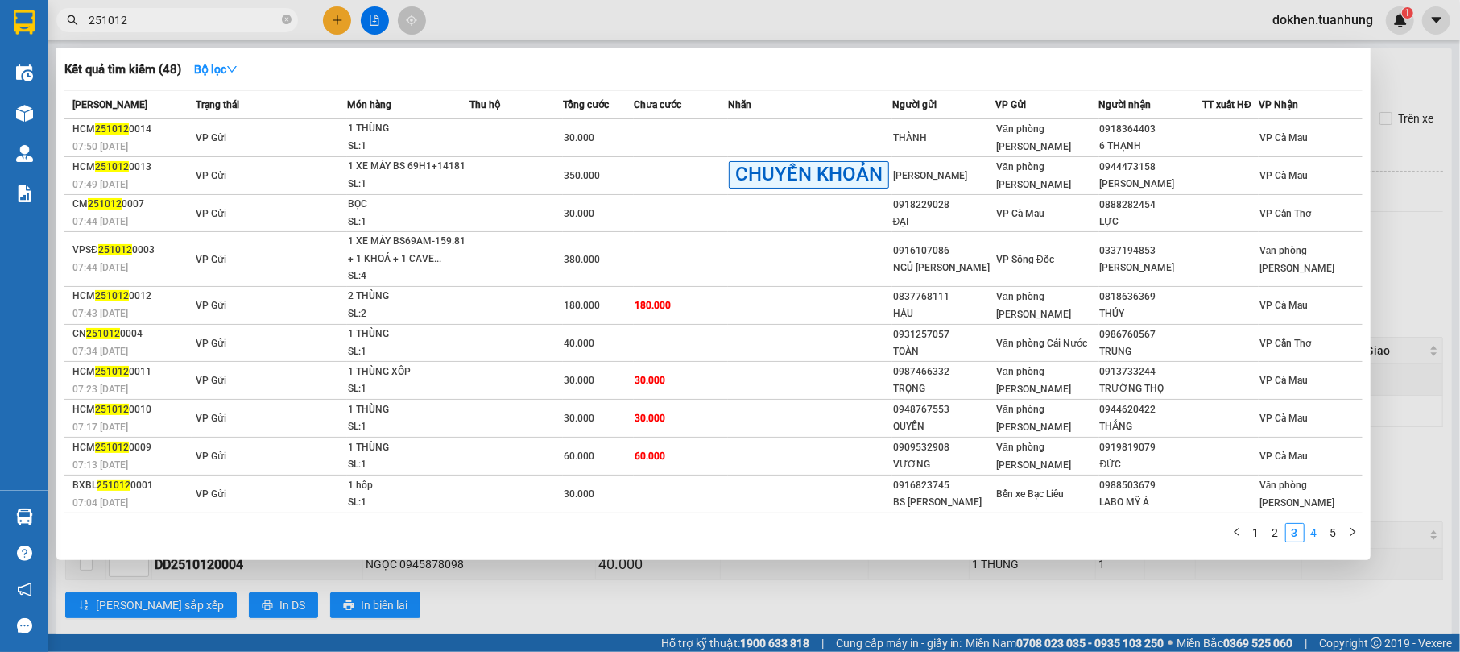
click at [1321, 536] on link "4" at bounding box center [1315, 533] width 18 height 18
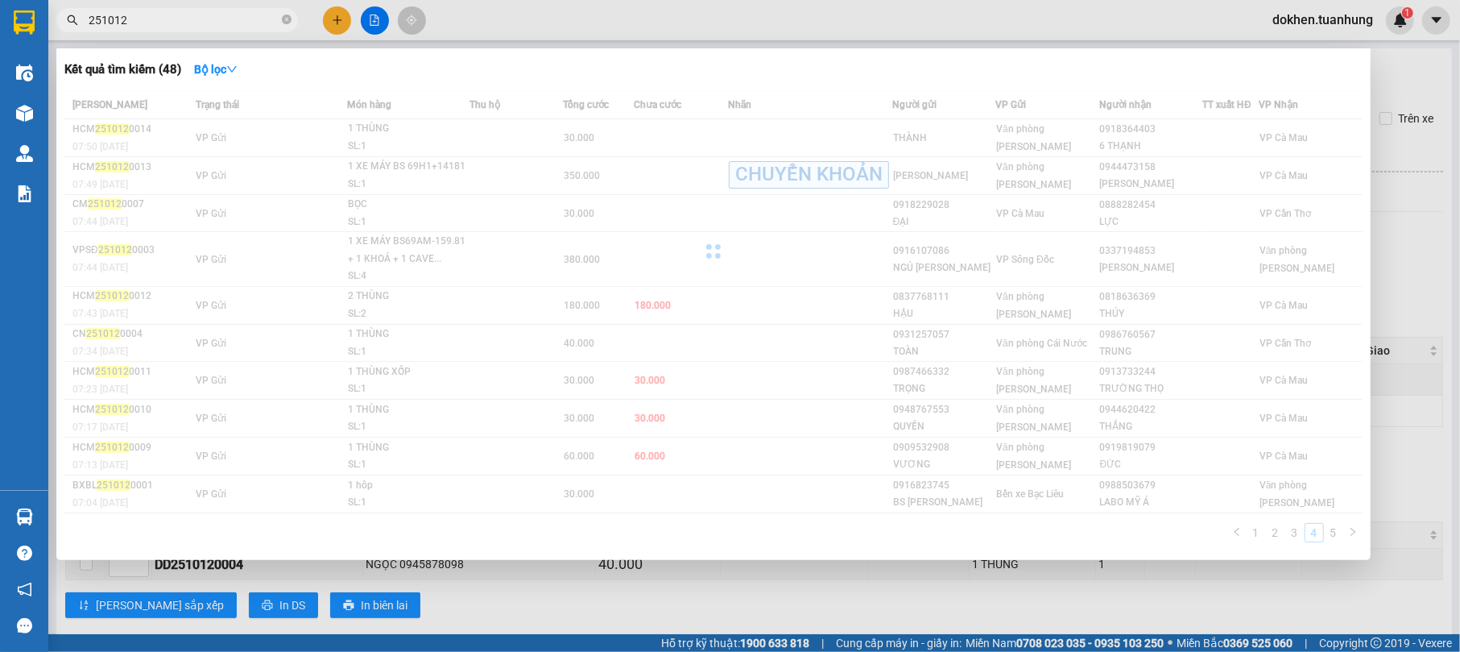
scroll to position [0, 0]
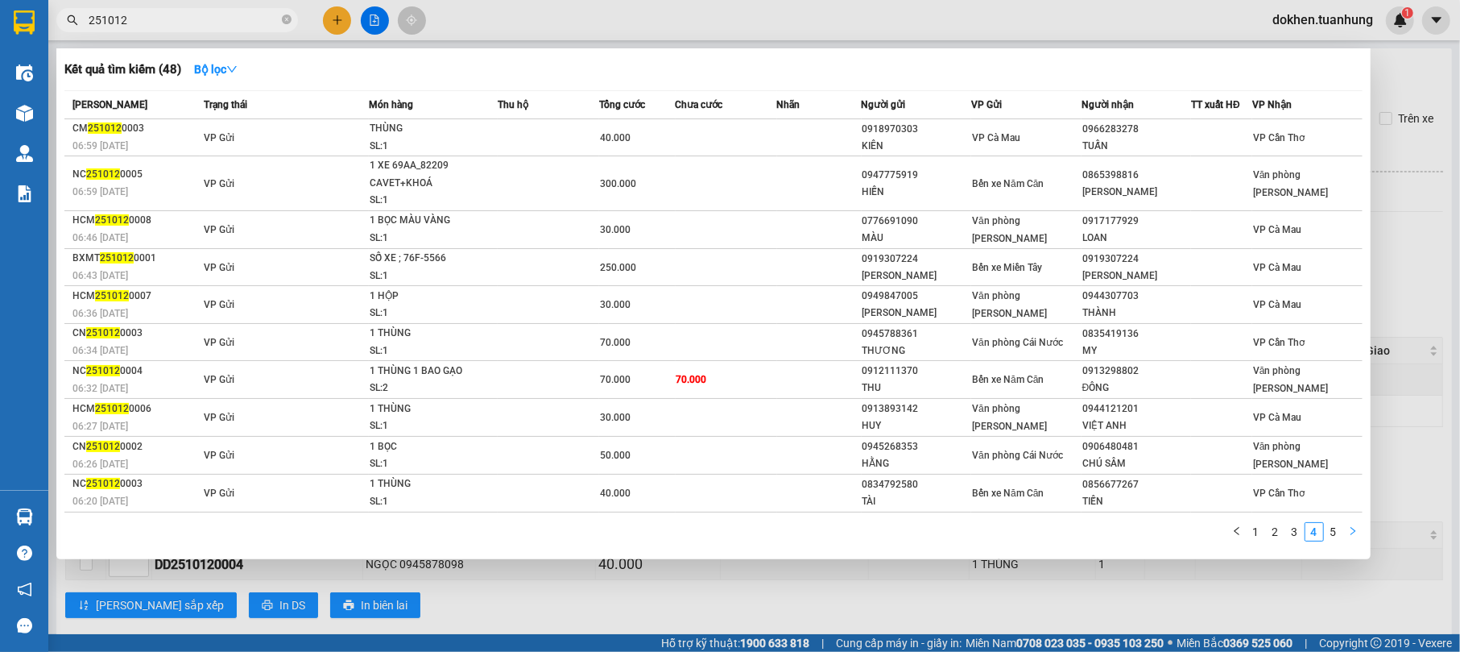
click at [1345, 536] on button "button" at bounding box center [1353, 531] width 19 height 19
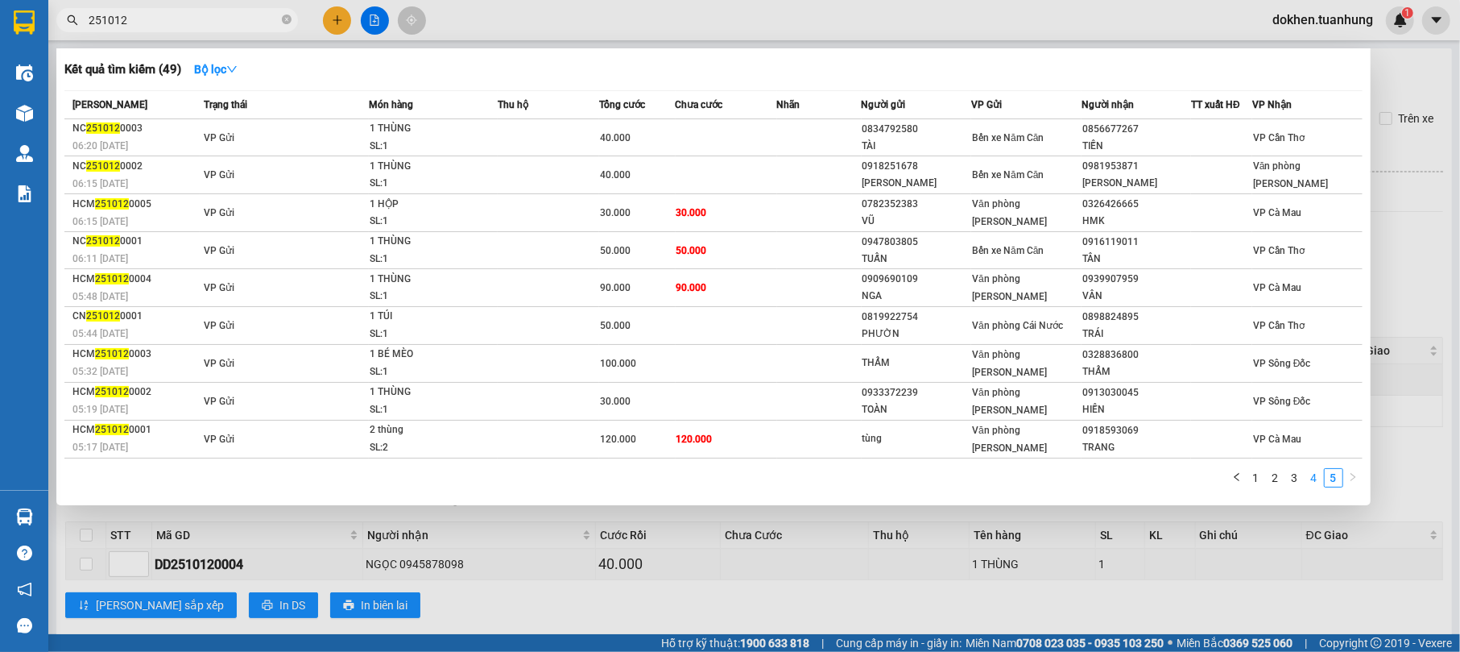
click at [1318, 480] on link "4" at bounding box center [1315, 478] width 18 height 18
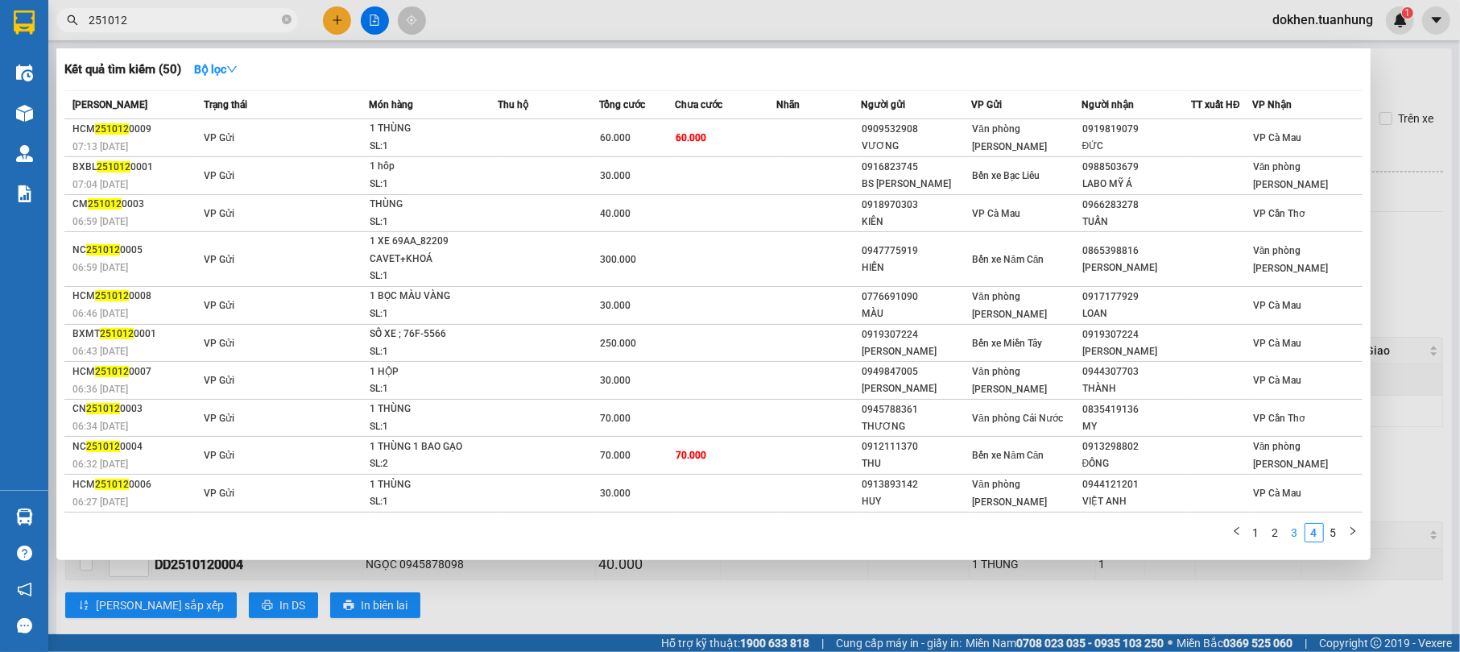
click at [1298, 536] on link "3" at bounding box center [1295, 533] width 18 height 18
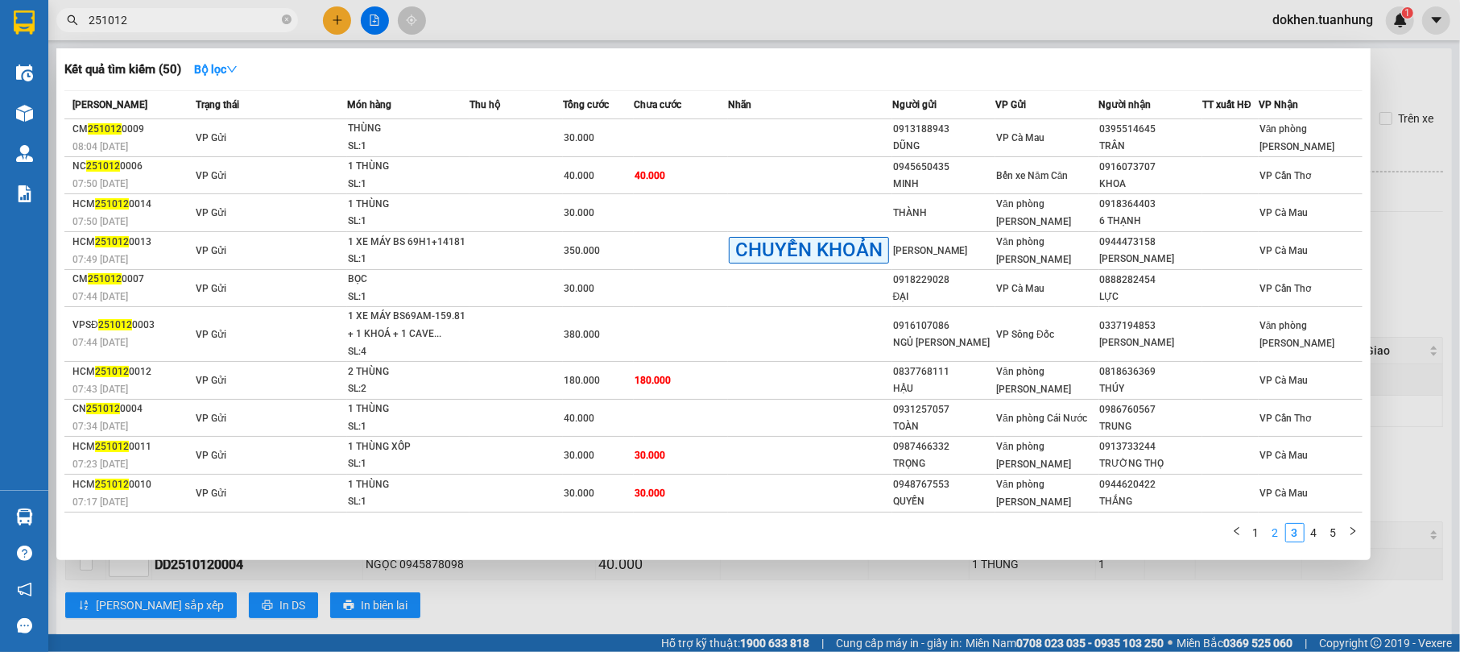
click at [1273, 530] on link "2" at bounding box center [1276, 533] width 18 height 18
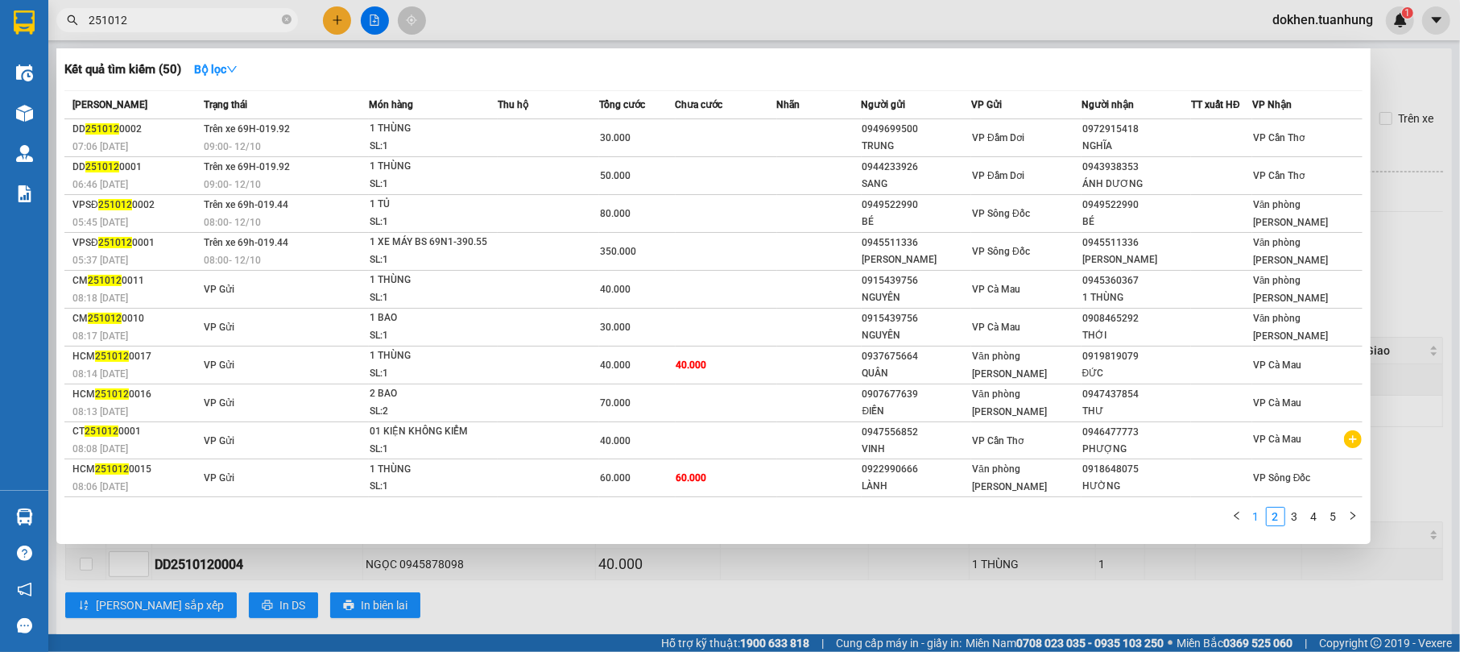
click at [1261, 516] on link "1" at bounding box center [1257, 516] width 18 height 18
